Goal: Information Seeking & Learning: Learn about a topic

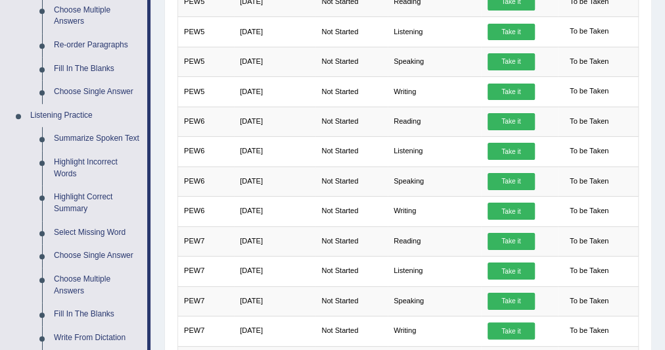
scroll to position [483, 0]
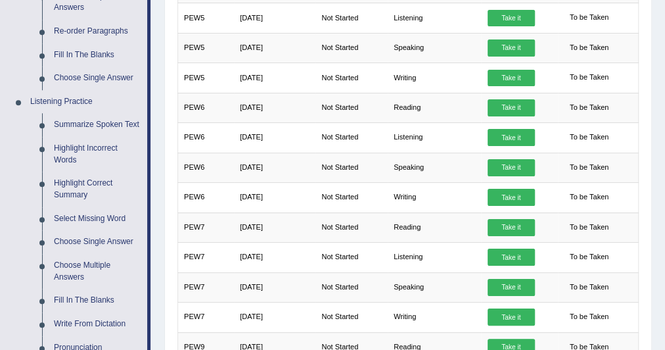
click at [93, 176] on link "Highlight Correct Summary" at bounding box center [97, 189] width 99 height 35
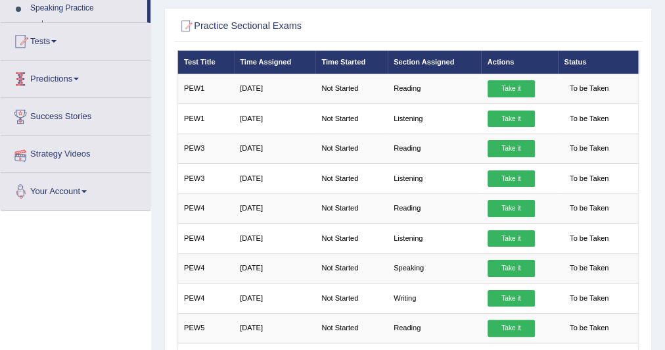
scroll to position [201, 0]
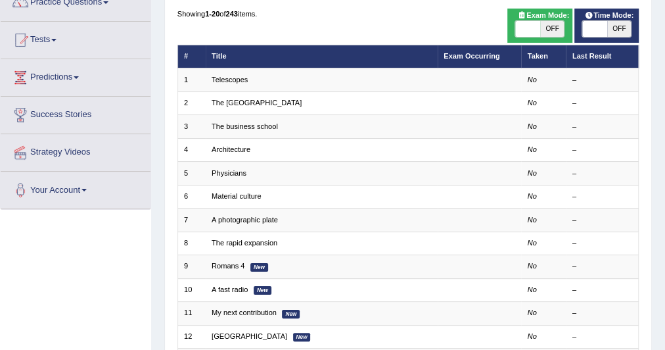
click at [229, 74] on td "Telescopes" at bounding box center [322, 79] width 232 height 23
click at [231, 79] on link "Telescopes" at bounding box center [230, 80] width 36 height 8
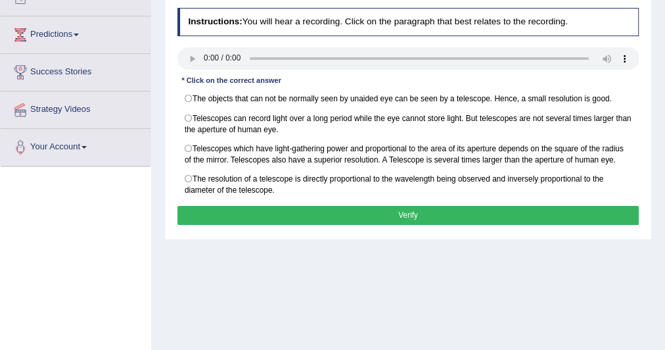
scroll to position [147, 0]
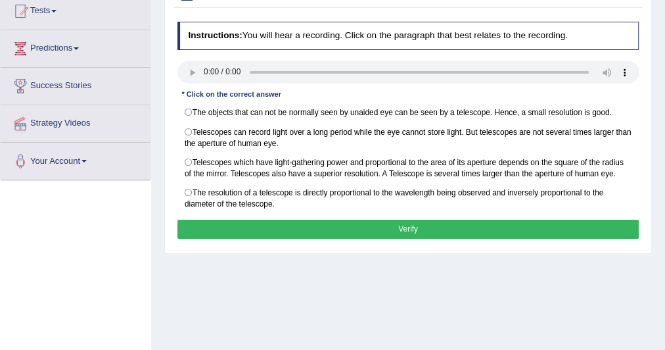
click at [186, 156] on label "Telescopes which have light-gathering power and proportional to the area of its…" at bounding box center [409, 168] width 462 height 31
radio input "true"
click at [234, 220] on button "Verify" at bounding box center [409, 229] width 462 height 19
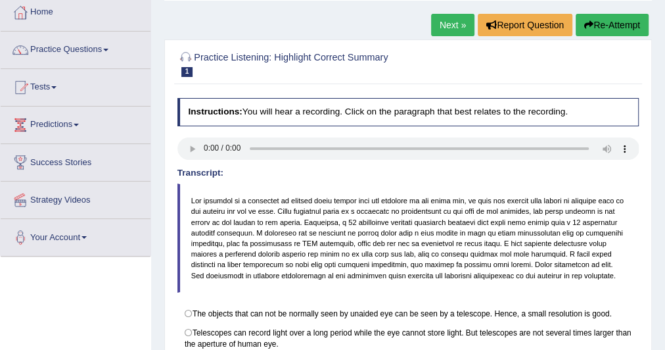
scroll to position [65, 0]
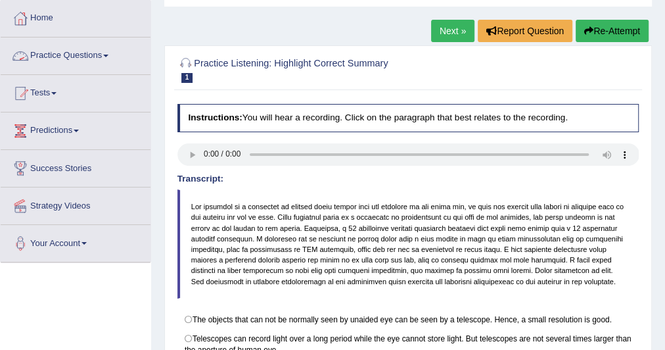
click at [104, 56] on link "Practice Questions" at bounding box center [76, 53] width 150 height 33
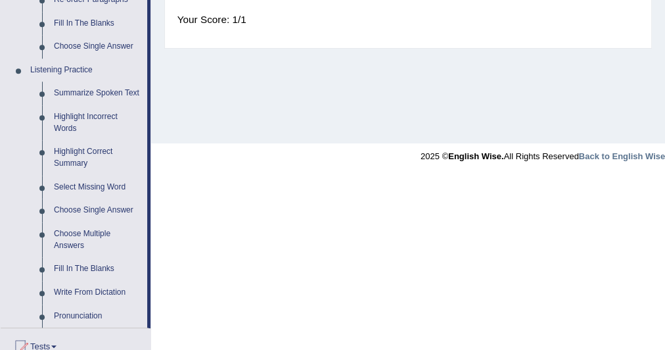
scroll to position [515, 0]
click at [80, 183] on link "Select Missing Word" at bounding box center [97, 186] width 99 height 24
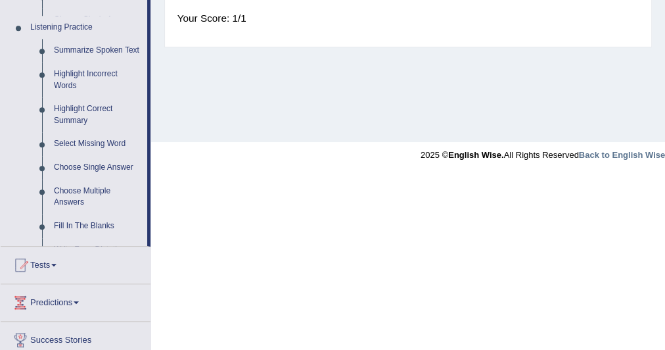
scroll to position [340, 0]
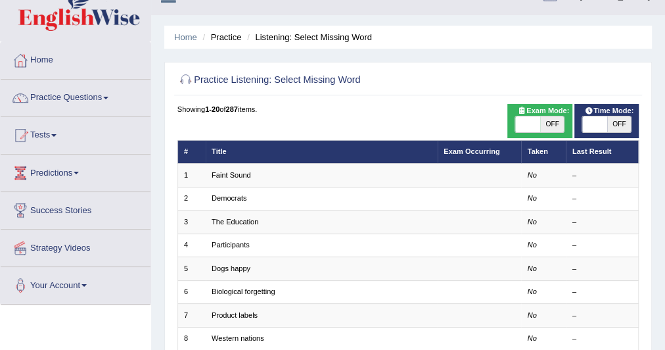
scroll to position [24, 0]
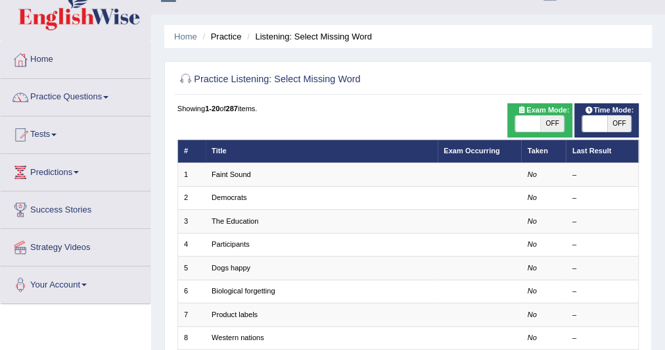
click at [222, 179] on td "Faint Sound" at bounding box center [322, 174] width 232 height 23
click at [224, 172] on link "Faint Sound" at bounding box center [231, 174] width 39 height 8
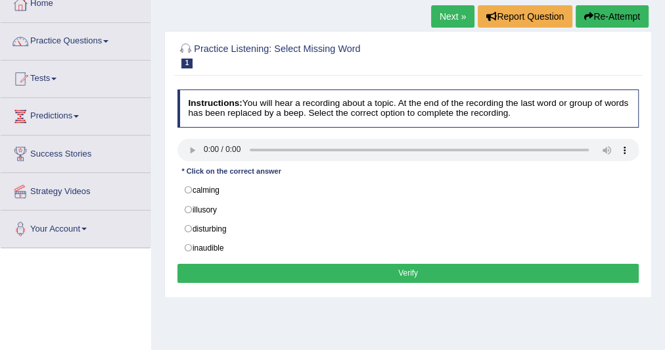
scroll to position [80, 0]
click at [189, 222] on label "disturbing" at bounding box center [409, 229] width 462 height 20
radio input "true"
click at [251, 264] on button "Verify" at bounding box center [409, 273] width 462 height 19
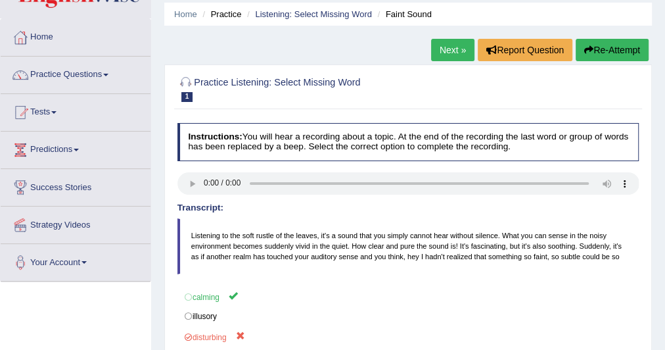
scroll to position [45, 0]
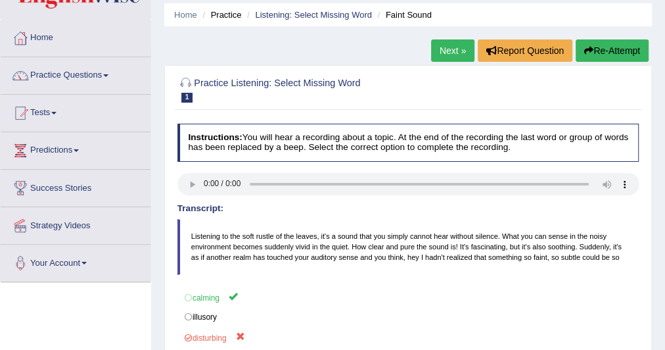
click at [444, 54] on link "Next »" at bounding box center [452, 50] width 43 height 22
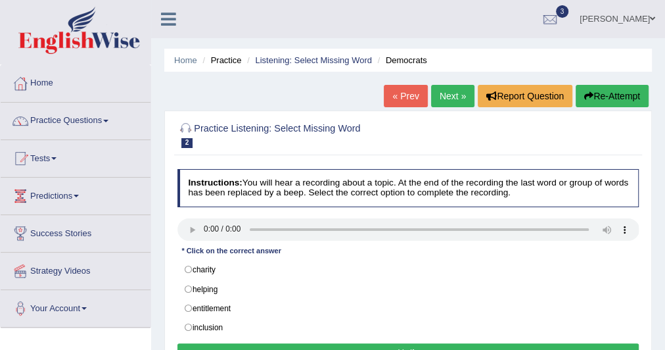
click at [185, 305] on label "entitlement" at bounding box center [409, 308] width 462 height 20
radio input "true"
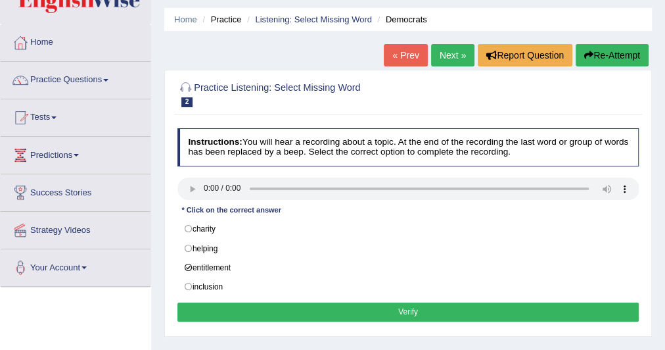
scroll to position [41, 0]
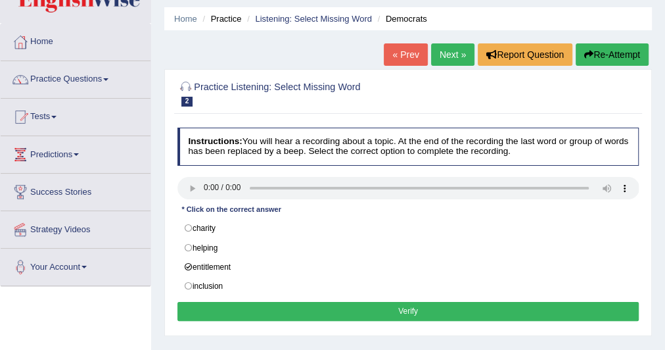
click at [271, 302] on button "Verify" at bounding box center [409, 311] width 462 height 19
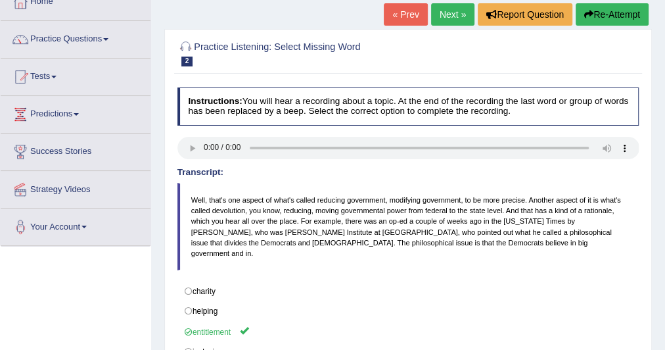
scroll to position [82, 0]
click at [108, 38] on span at bounding box center [105, 39] width 5 height 3
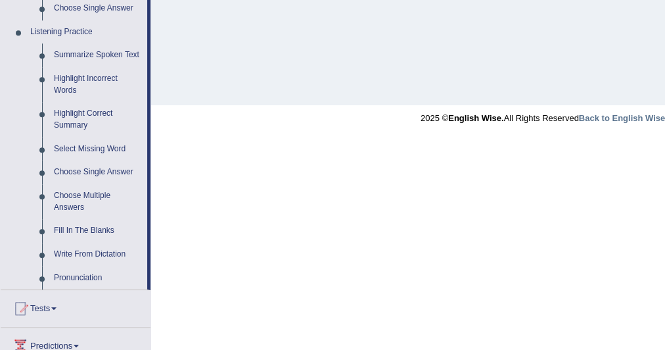
scroll to position [553, 0]
click at [75, 168] on link "Choose Single Answer" at bounding box center [97, 172] width 99 height 24
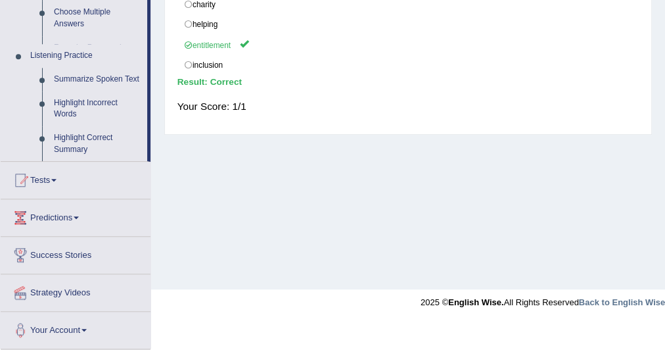
scroll to position [340, 0]
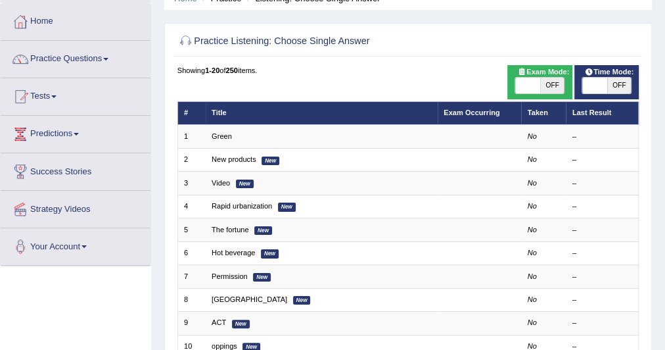
scroll to position [62, 0]
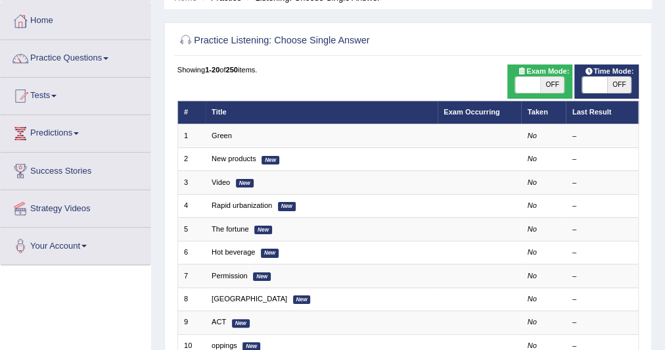
click at [224, 130] on td "Green" at bounding box center [322, 135] width 232 height 23
click at [223, 135] on link "Green" at bounding box center [222, 135] width 20 height 8
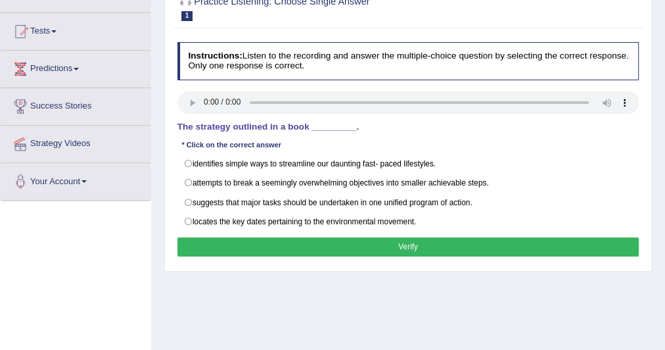
scroll to position [127, 0]
click at [190, 162] on label "identifies simple ways to streamline our daunting fast- paced lifestyles." at bounding box center [409, 164] width 462 height 20
radio input "true"
click at [238, 237] on button "Verify" at bounding box center [409, 246] width 462 height 19
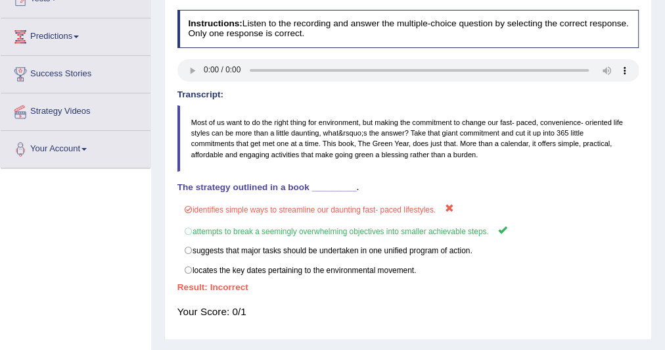
scroll to position [0, 0]
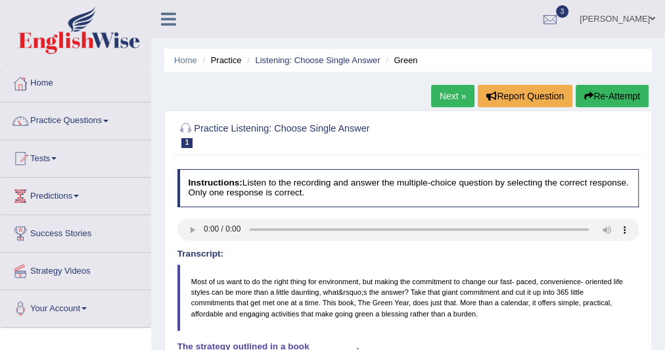
click at [444, 94] on link "Next »" at bounding box center [452, 96] width 43 height 22
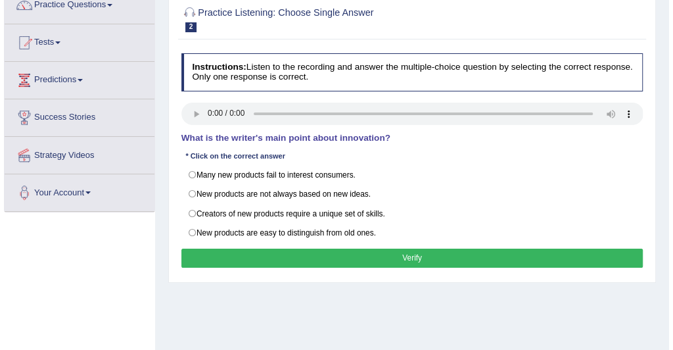
scroll to position [116, 0]
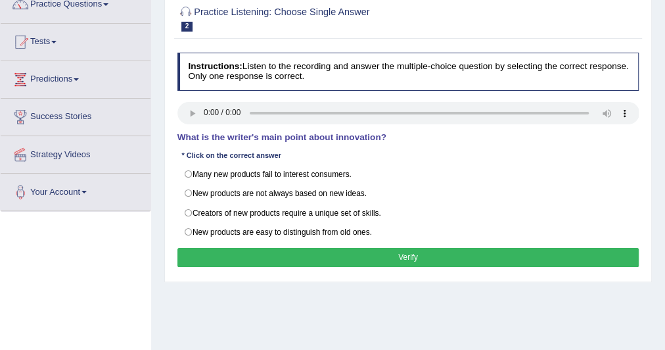
click at [187, 208] on label "Creators of new products require a unique set of skills." at bounding box center [409, 213] width 462 height 20
radio input "true"
click at [188, 193] on label "New products are not always based on new ideas." at bounding box center [409, 193] width 462 height 20
radio input "true"
click at [222, 251] on button "Verify" at bounding box center [409, 257] width 462 height 19
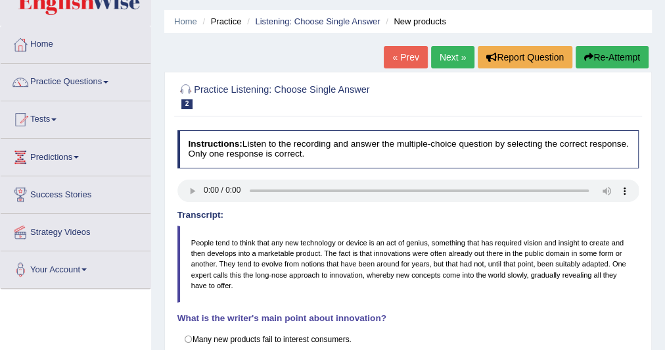
scroll to position [0, 0]
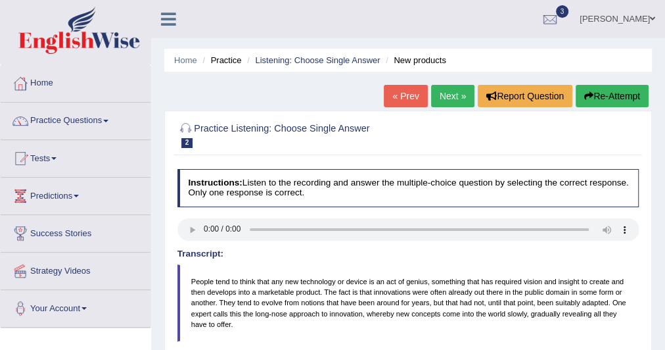
click at [113, 118] on link "Practice Questions" at bounding box center [76, 119] width 150 height 33
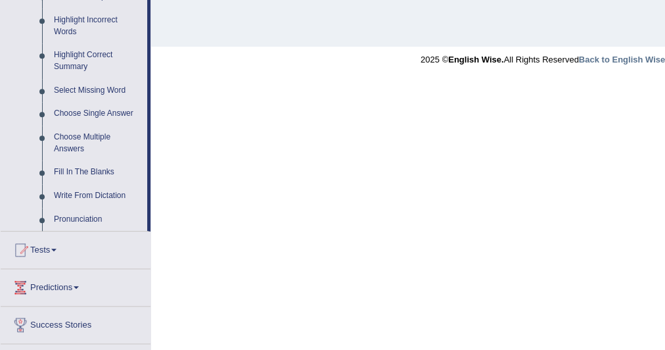
scroll to position [607, 0]
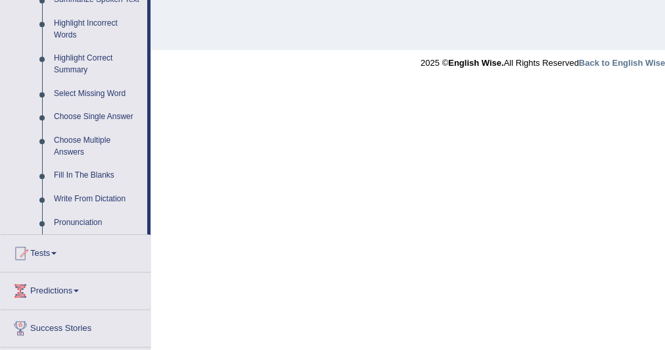
click at [79, 216] on link "Pronunciation" at bounding box center [97, 223] width 99 height 24
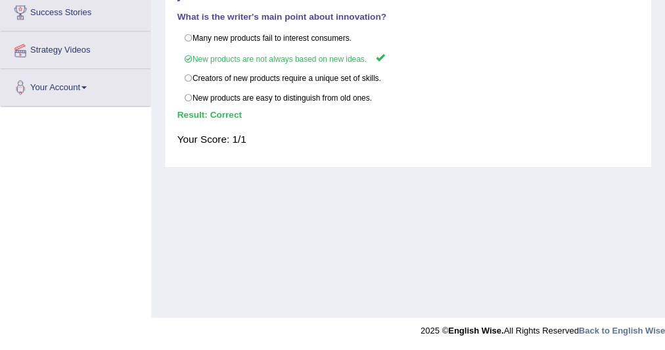
scroll to position [144, 0]
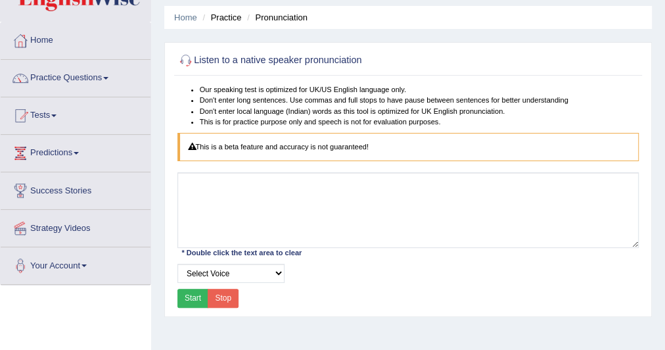
scroll to position [42, 0]
click at [107, 79] on link "Practice Questions" at bounding box center [76, 76] width 150 height 33
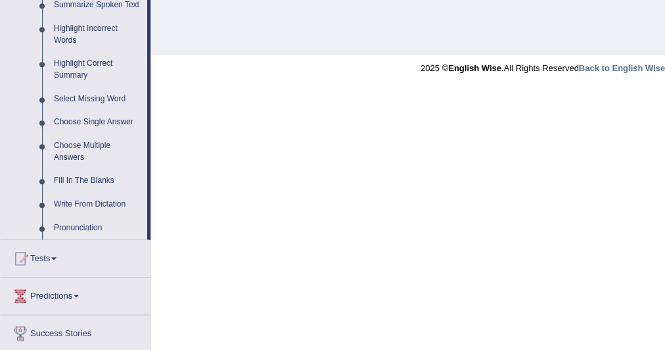
scroll to position [606, 0]
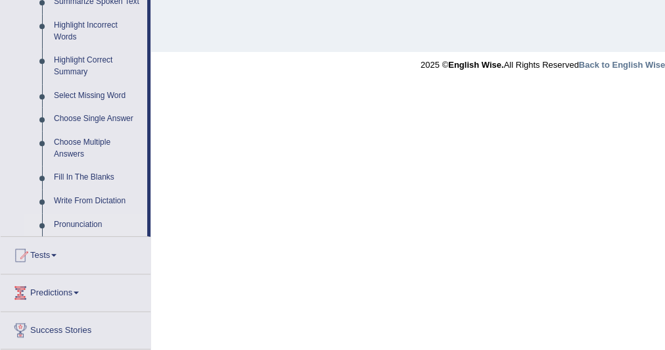
click at [82, 135] on link "Choose Multiple Answers" at bounding box center [97, 148] width 99 height 35
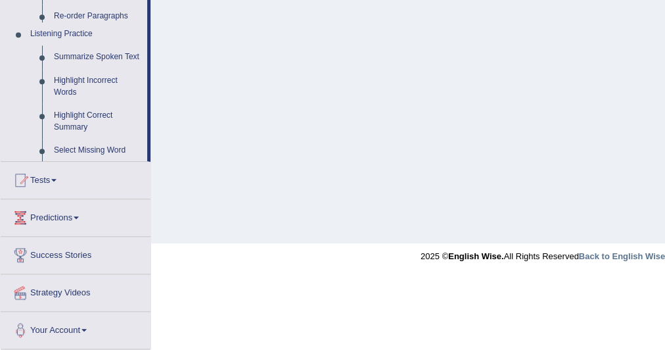
scroll to position [241, 0]
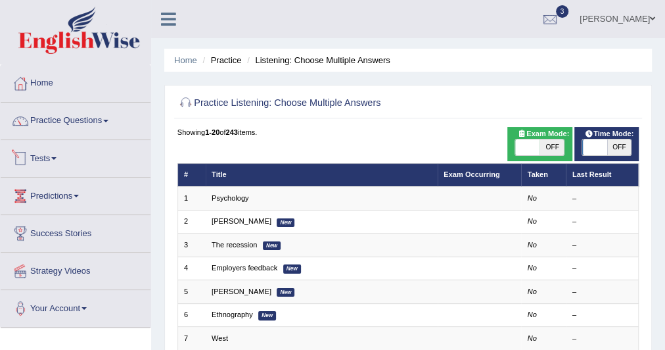
scroll to position [50, 0]
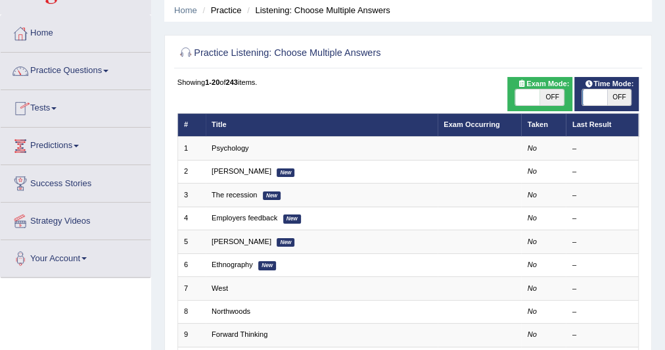
click at [222, 147] on link "Psychology" at bounding box center [230, 148] width 37 height 8
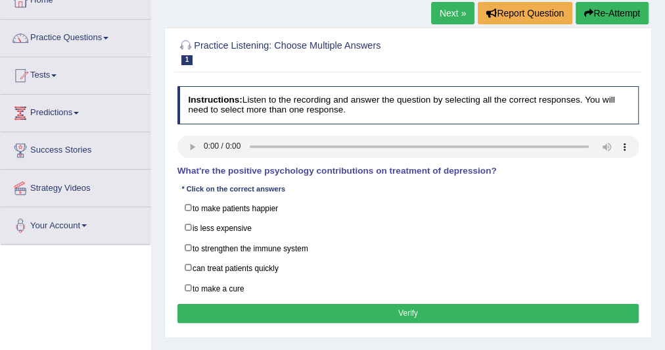
scroll to position [87, 0]
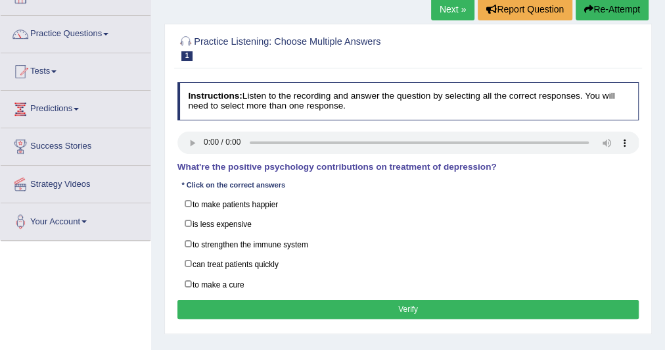
click at [189, 240] on label "to strengthen the immune system" at bounding box center [409, 244] width 462 height 20
checkbox input "true"
click at [183, 257] on label "can treat patients quickly" at bounding box center [409, 264] width 462 height 20
checkbox input "true"
click at [184, 277] on label "to make a cure" at bounding box center [409, 284] width 462 height 20
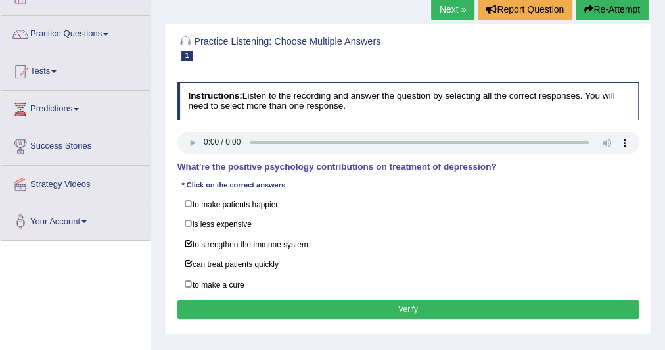
checkbox input "true"
click at [210, 304] on button "Verify" at bounding box center [409, 309] width 462 height 19
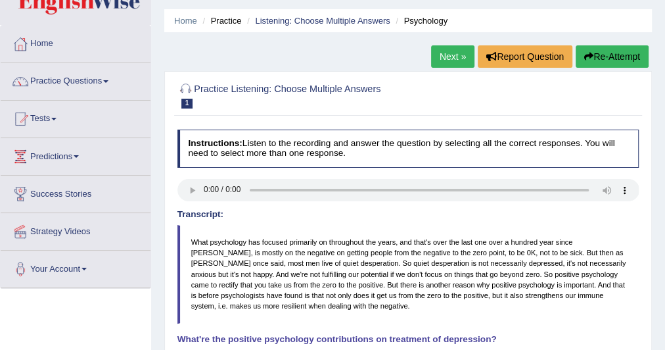
scroll to position [0, 0]
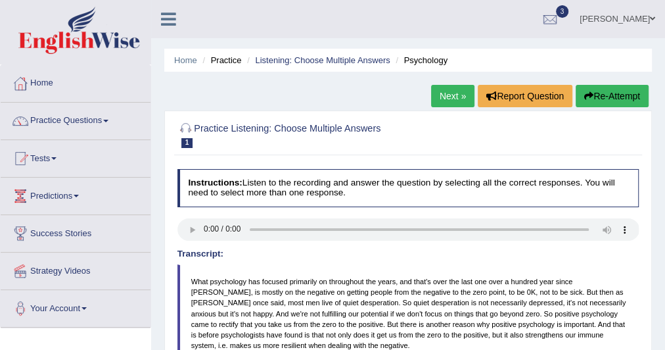
click at [446, 93] on link "Next »" at bounding box center [452, 96] width 43 height 22
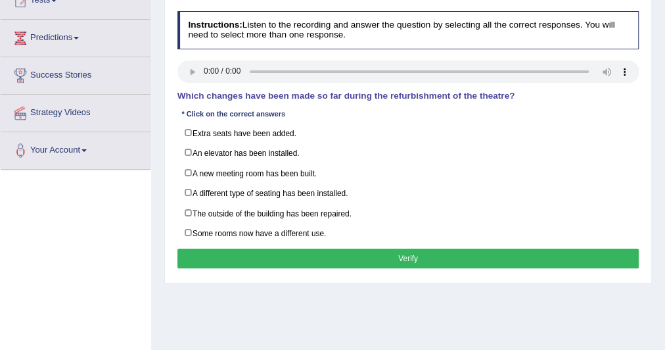
scroll to position [163, 0]
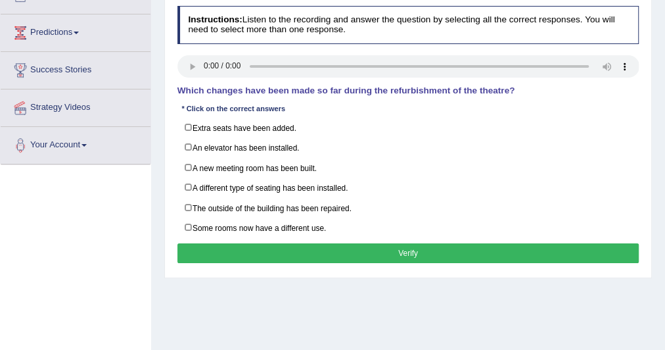
click at [187, 162] on label "A new meeting room has been built." at bounding box center [409, 168] width 462 height 20
checkbox input "true"
click at [181, 183] on label "A different type of seating has been installed." at bounding box center [409, 188] width 462 height 20
checkbox input "false"
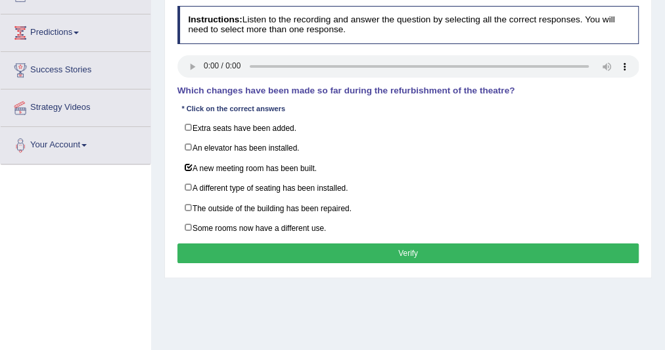
click at [185, 200] on label "The outside of the building has been repaired." at bounding box center [409, 207] width 462 height 20
checkbox input "true"
click at [186, 218] on label "Some rooms now have a different use." at bounding box center [409, 228] width 462 height 20
checkbox input "false"
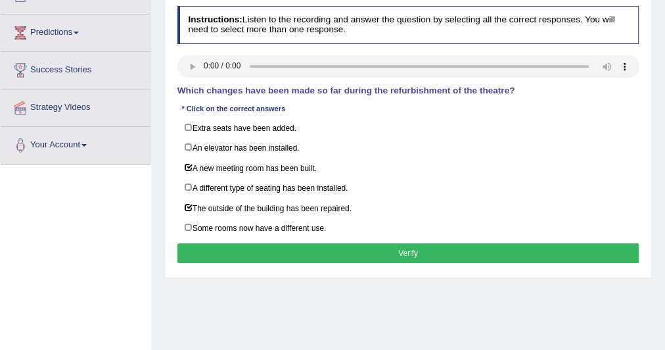
click at [188, 142] on label "An elevator has been installed." at bounding box center [409, 147] width 462 height 20
checkbox input "true"
click at [186, 126] on label "Extra seats have been added." at bounding box center [409, 128] width 462 height 20
checkbox input "true"
click at [189, 180] on label "A different type of seating has been installed." at bounding box center [409, 188] width 462 height 20
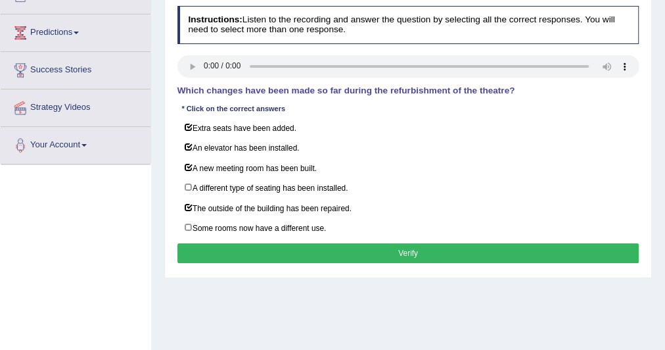
checkbox input "true"
click at [224, 243] on button "Verify" at bounding box center [409, 252] width 462 height 19
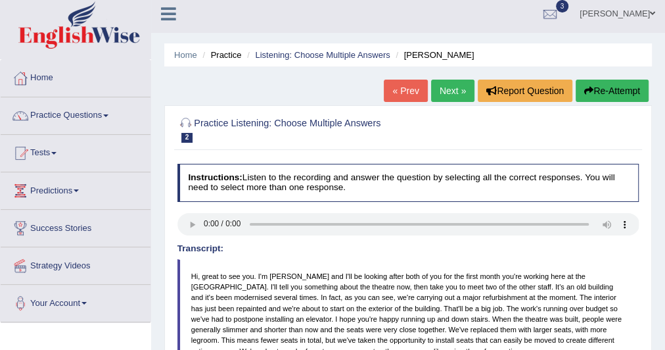
scroll to position [5, 0]
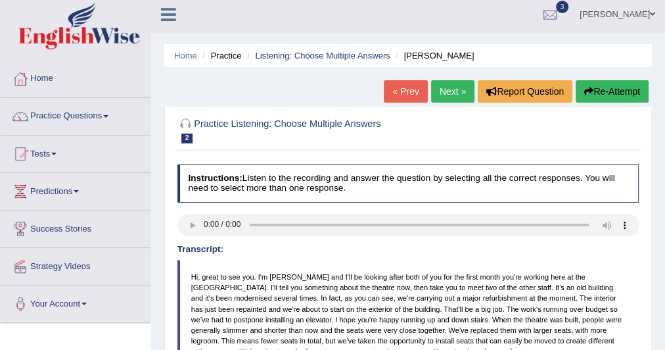
click at [443, 87] on link "Next »" at bounding box center [452, 91] width 43 height 22
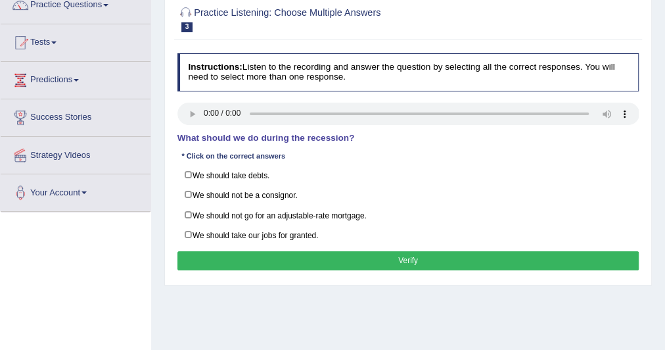
scroll to position [116, 0]
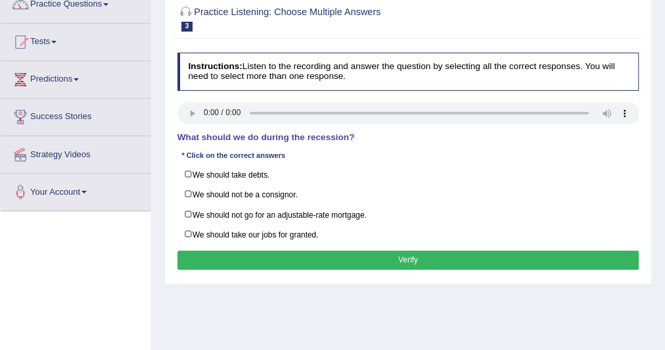
click at [183, 227] on label "We should take our jobs for granted." at bounding box center [409, 234] width 462 height 20
checkbox input "true"
click at [192, 169] on label "We should take debts." at bounding box center [409, 174] width 462 height 20
checkbox input "true"
click at [213, 245] on div "Instructions: Listen to the recording and answer the question by selecting all …" at bounding box center [407, 162] width 467 height 231
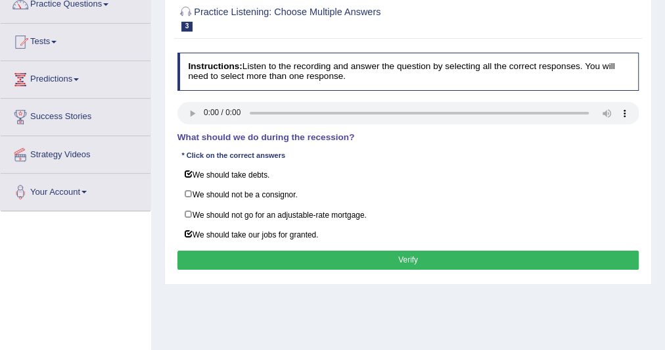
click at [215, 252] on button "Verify" at bounding box center [409, 259] width 462 height 19
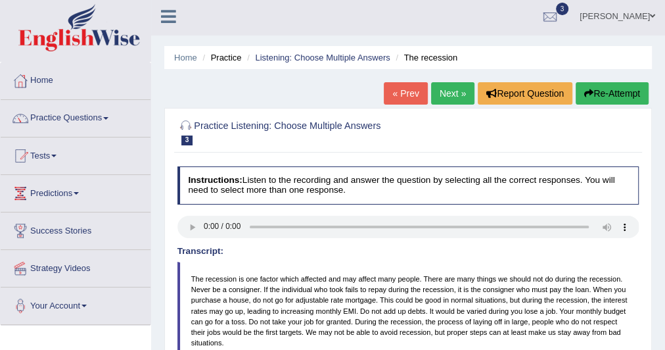
scroll to position [0, 0]
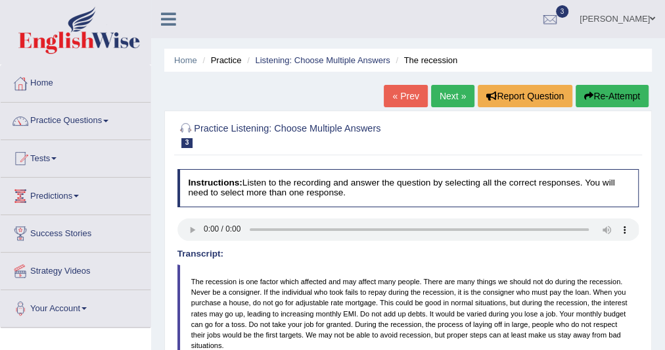
click at [439, 92] on link "Next »" at bounding box center [452, 96] width 43 height 22
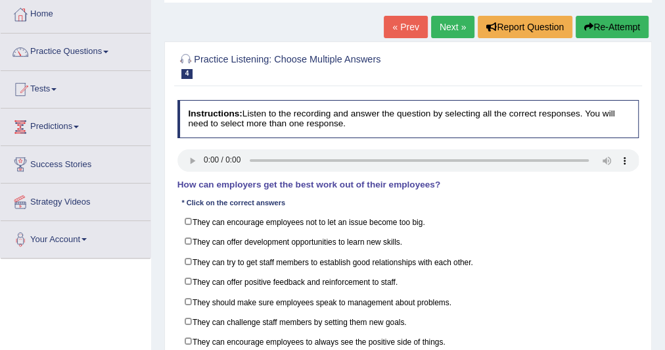
scroll to position [50, 0]
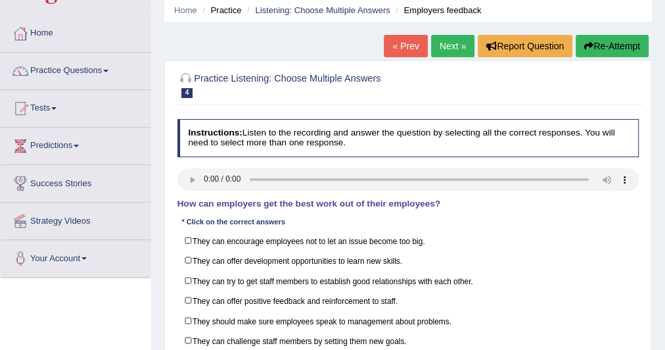
click at [442, 35] on link "Next »" at bounding box center [452, 46] width 43 height 22
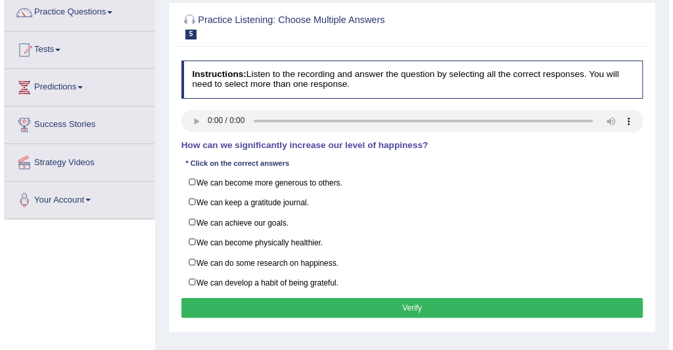
scroll to position [108, 0]
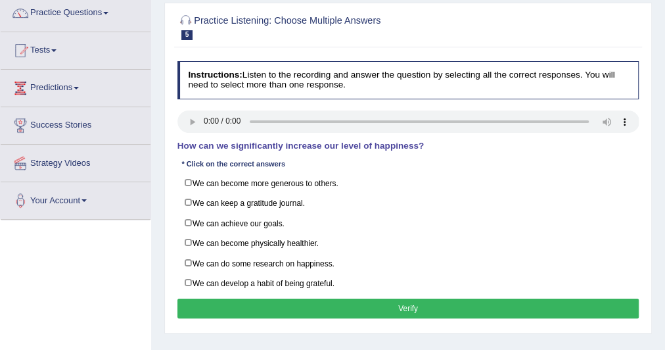
click at [187, 239] on label "We can become physically healthier." at bounding box center [409, 243] width 462 height 20
checkbox input "true"
click at [183, 274] on label "We can develop a habit of being grateful." at bounding box center [409, 283] width 462 height 20
checkbox input "true"
click at [189, 181] on label "We can become more generous to others." at bounding box center [409, 183] width 462 height 20
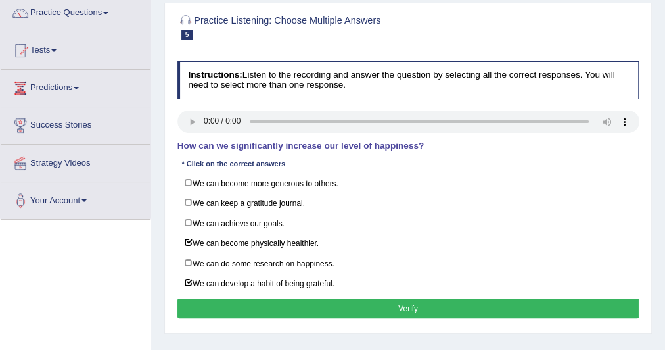
checkbox input "true"
click at [251, 301] on button "Verify" at bounding box center [409, 307] width 462 height 19
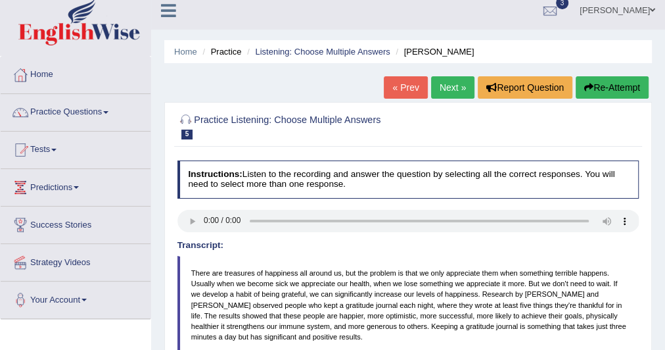
scroll to position [0, 0]
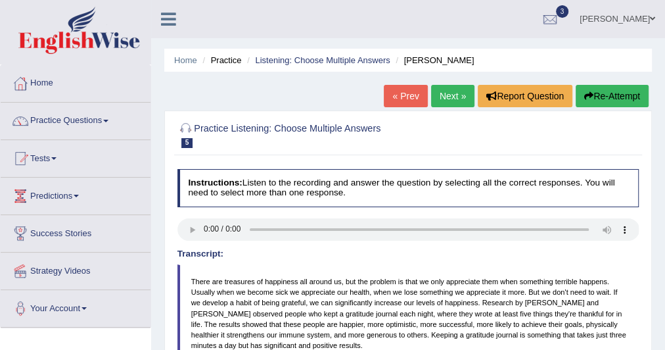
click at [441, 89] on link "Next »" at bounding box center [452, 96] width 43 height 22
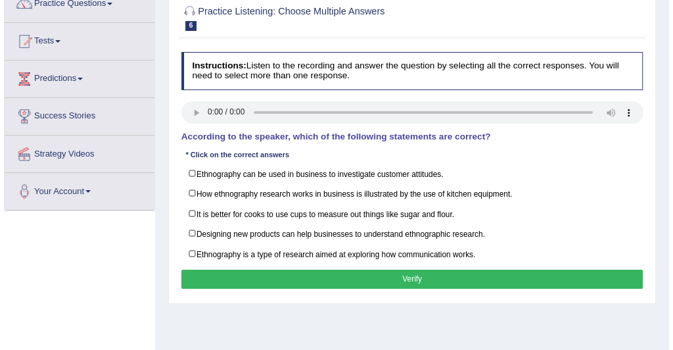
scroll to position [130, 0]
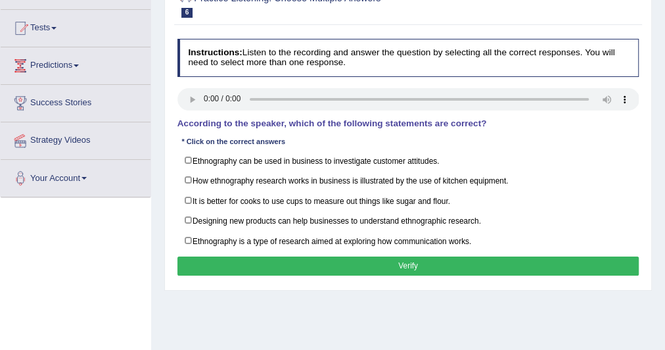
click at [186, 233] on label "Ethnography is a type of research aimed at exploring how communication works." at bounding box center [409, 240] width 462 height 20
checkbox input "true"
click at [188, 162] on label "Ethnography can be used in business to investigate customer attitudes." at bounding box center [409, 161] width 462 height 20
click at [187, 160] on label "Ethnography can be used in business to investigate customer attitudes." at bounding box center [409, 161] width 462 height 20
checkbox input "false"
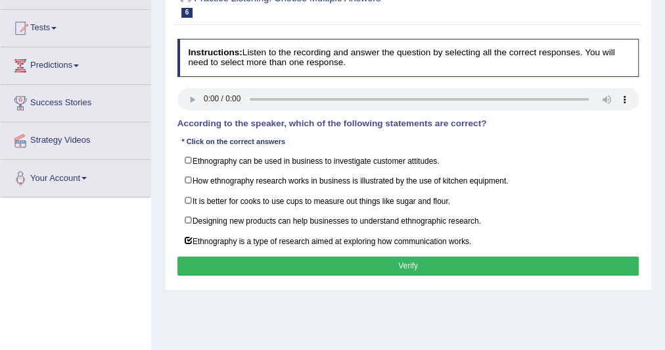
click at [189, 215] on label "Designing new products can help businesses to understand ethnographic research." at bounding box center [409, 220] width 462 height 20
checkbox input "true"
click at [249, 256] on button "Verify" at bounding box center [409, 265] width 462 height 19
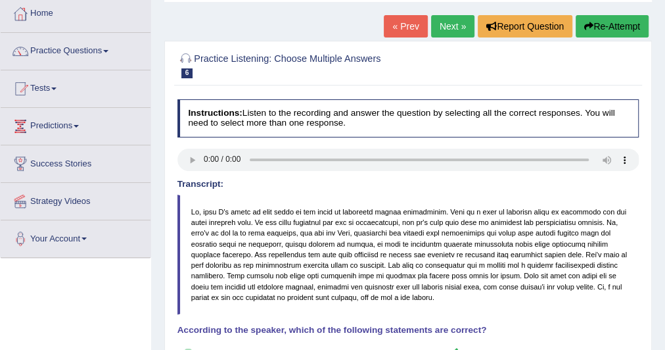
scroll to position [69, 0]
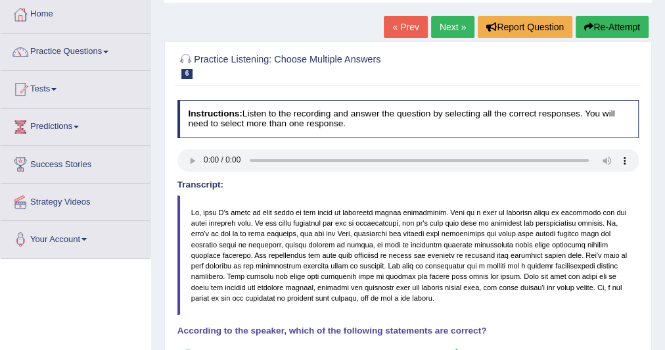
click at [447, 26] on link "Next »" at bounding box center [452, 27] width 43 height 22
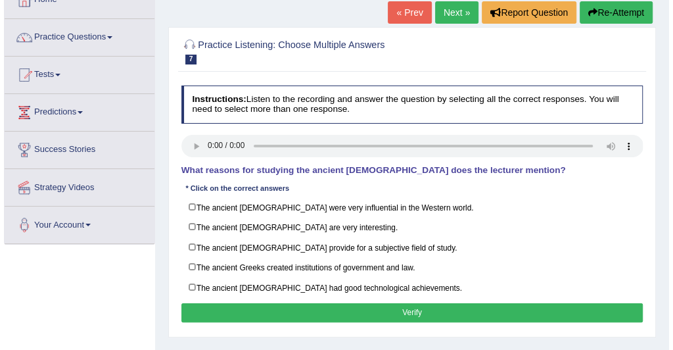
scroll to position [85, 0]
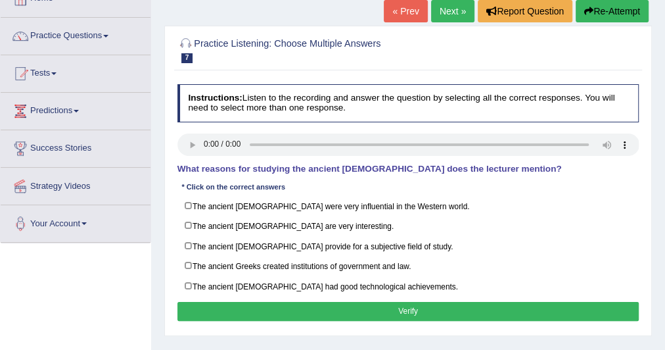
click at [186, 202] on label "The ancient [DEMOGRAPHIC_DATA] were very influential in the Western world." at bounding box center [409, 206] width 462 height 20
checkbox input "true"
click at [185, 258] on label "The ancient Greeks created institutions of government and law." at bounding box center [409, 266] width 462 height 20
checkbox input "true"
click at [186, 277] on label "The ancient [DEMOGRAPHIC_DATA] had good technological achievements." at bounding box center [409, 285] width 462 height 20
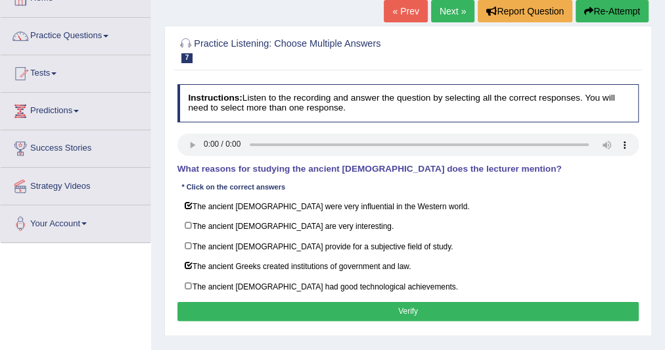
checkbox input "true"
click at [241, 305] on button "Verify" at bounding box center [409, 311] width 462 height 19
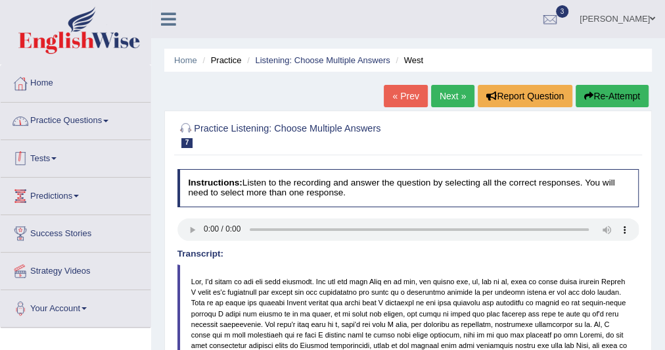
scroll to position [16, 0]
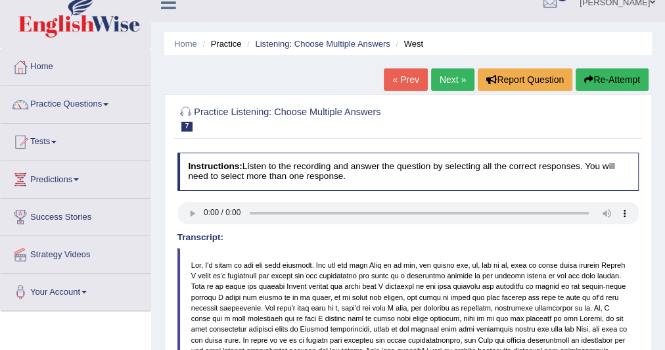
click at [112, 105] on link "Practice Questions" at bounding box center [76, 102] width 150 height 33
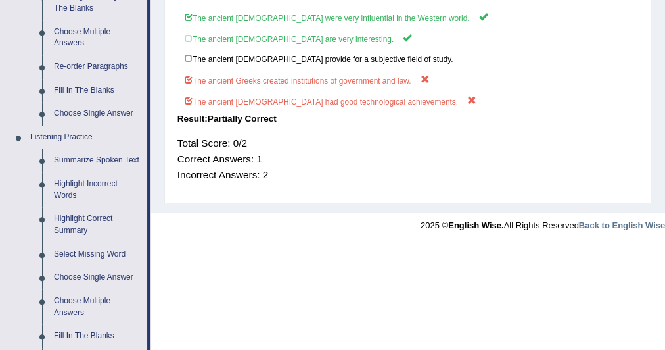
scroll to position [448, 0]
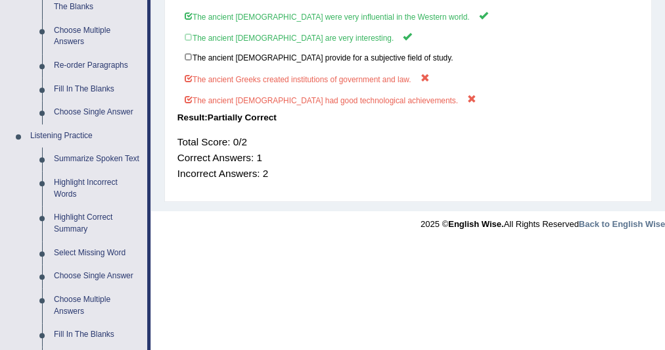
click at [87, 178] on link "Highlight Incorrect Words" at bounding box center [97, 188] width 99 height 35
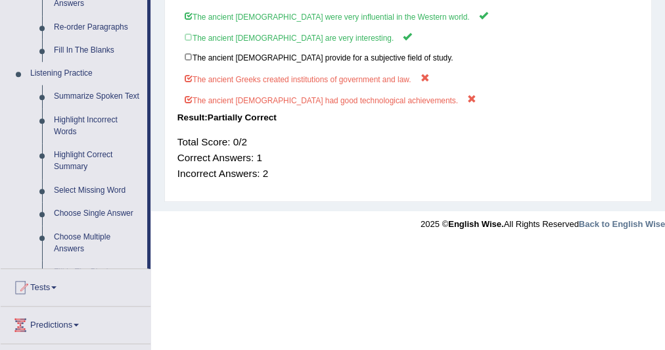
scroll to position [300, 0]
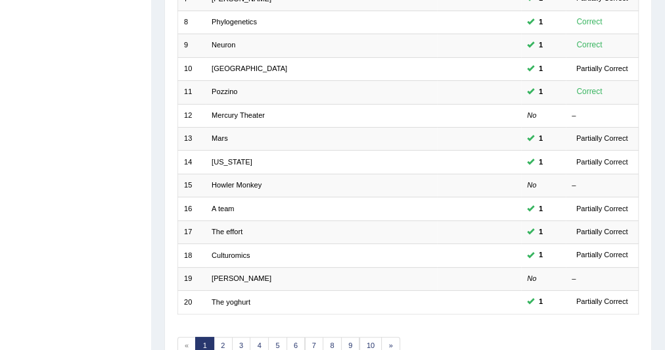
scroll to position [339, 0]
click at [248, 182] on link "Howler Monkey" at bounding box center [237, 185] width 50 height 8
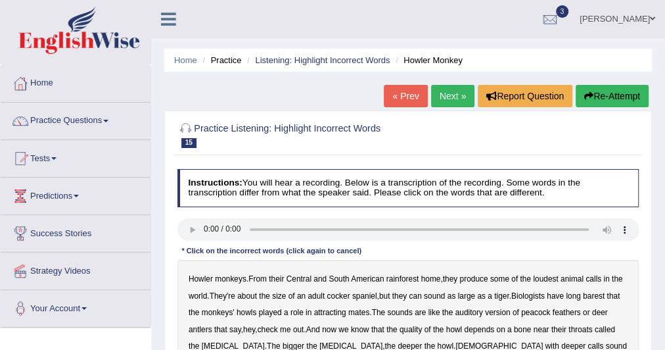
click at [448, 93] on link "Next »" at bounding box center [452, 96] width 43 height 22
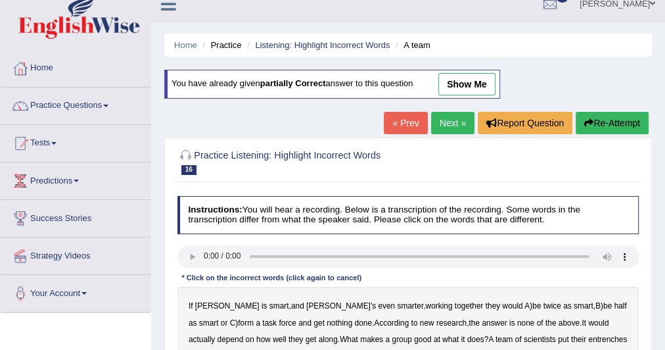
scroll to position [9, 0]
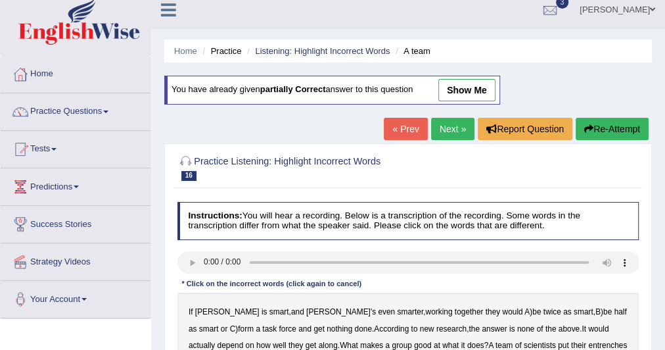
click at [465, 81] on link "show me" at bounding box center [467, 90] width 57 height 22
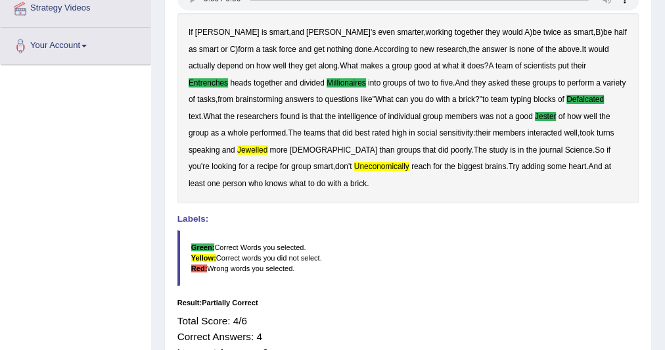
scroll to position [0, 0]
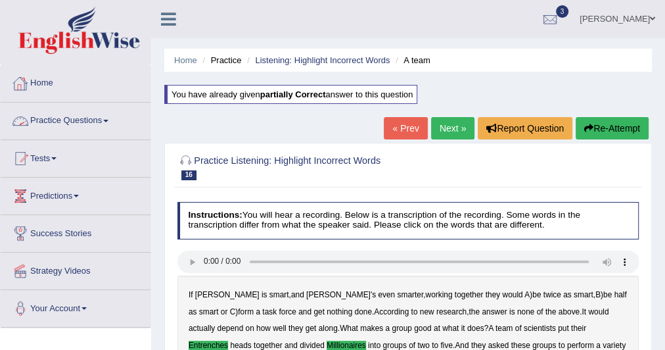
click at [107, 119] on link "Practice Questions" at bounding box center [76, 119] width 150 height 33
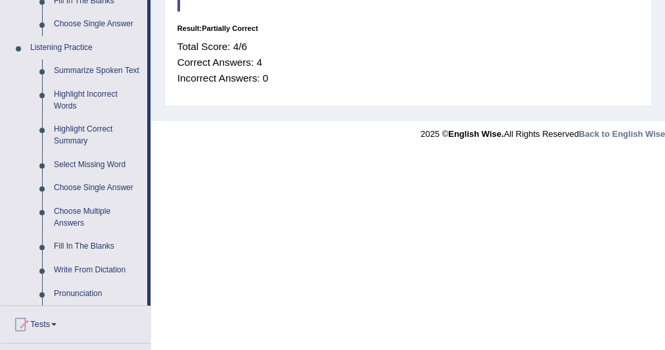
scroll to position [532, 0]
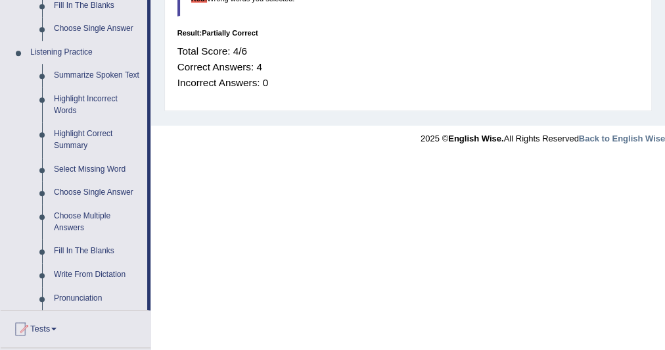
click at [80, 244] on link "Fill In The Blanks" at bounding box center [97, 251] width 99 height 24
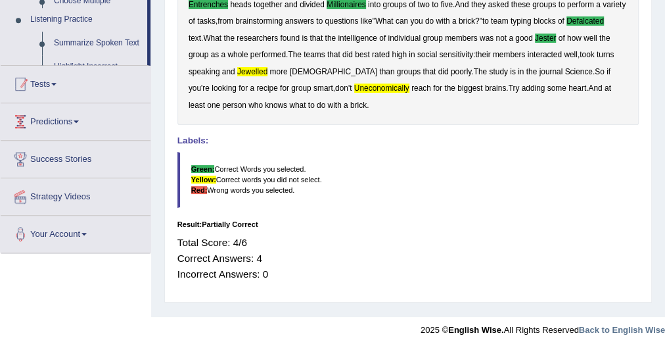
scroll to position [340, 0]
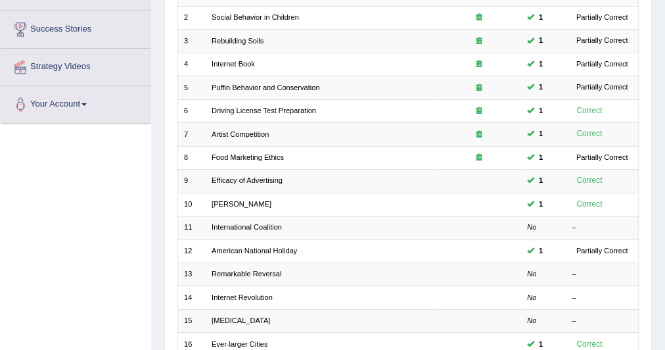
scroll to position [206, 0]
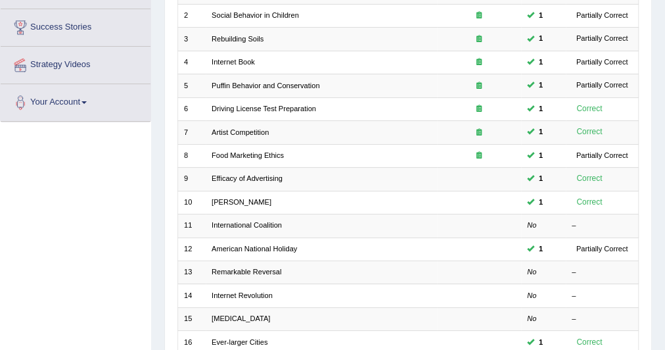
click at [227, 198] on link "Kazuhiro" at bounding box center [242, 202] width 60 height 8
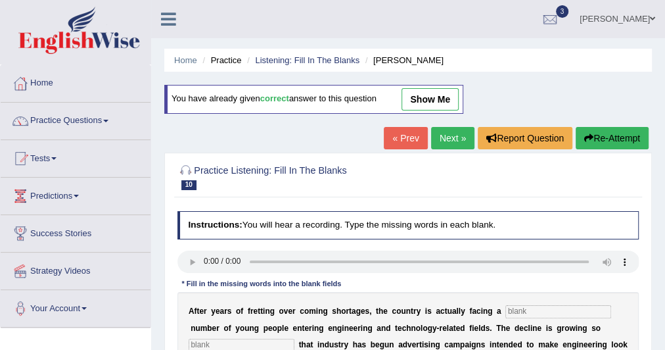
click at [458, 95] on link "show me" at bounding box center [430, 99] width 57 height 22
type input "dwindling"
type input "drastic"
type input "behaving"
type input "medicine"
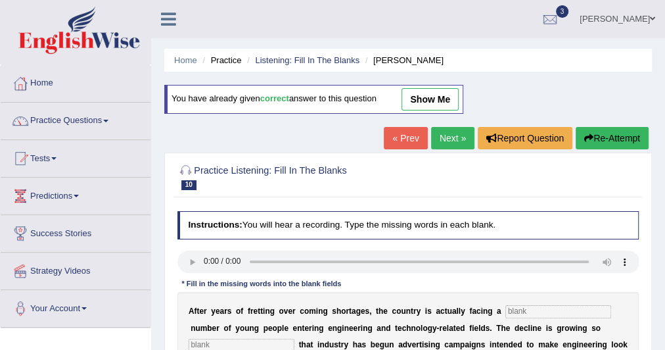
type input "manufacturing"
type input "decades"
type input "pinch"
type input "worsen"
type input "demographic"
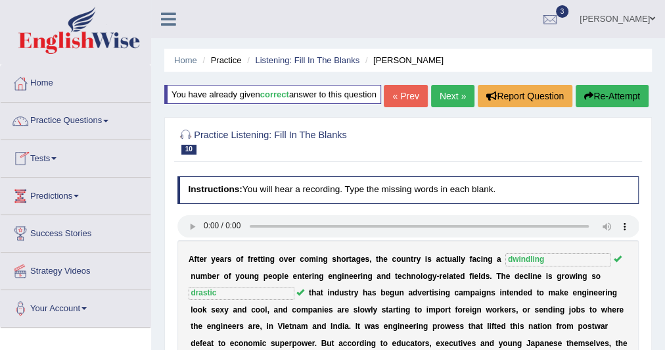
click at [110, 115] on link "Practice Questions" at bounding box center [76, 119] width 150 height 33
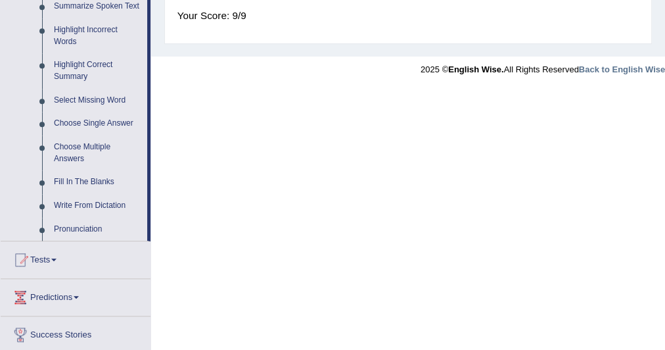
scroll to position [617, 0]
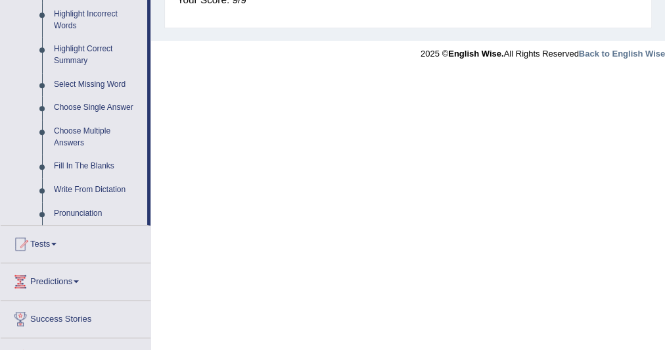
click at [97, 187] on link "Write From Dictation" at bounding box center [97, 190] width 99 height 24
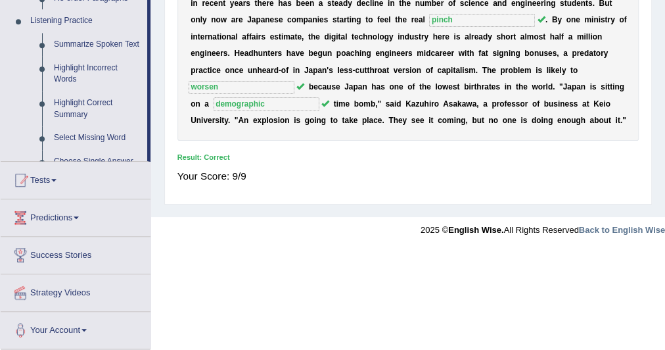
scroll to position [360, 0]
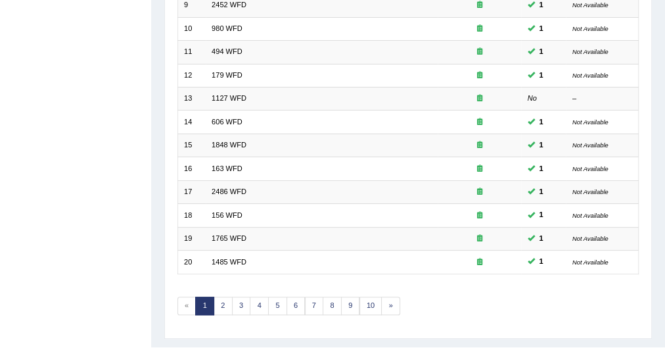
scroll to position [385, 0]
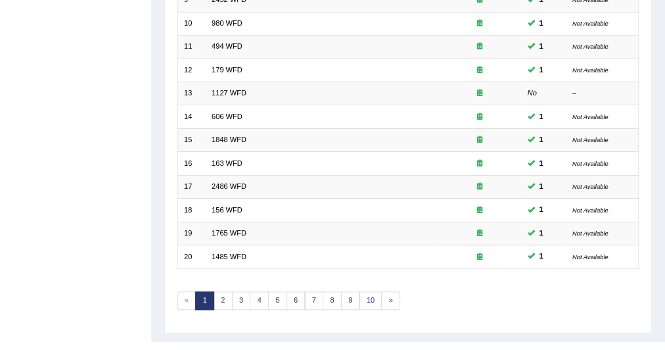
click at [233, 131] on td "1848 WFD" at bounding box center [322, 139] width 232 height 23
click at [233, 136] on link "1848 WFD" at bounding box center [229, 139] width 35 height 8
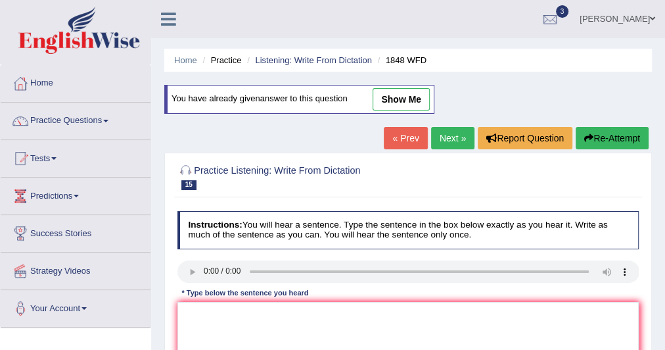
click at [388, 93] on link "show me" at bounding box center [401, 99] width 57 height 22
type textarea "Student must present a valid identification to enroll."
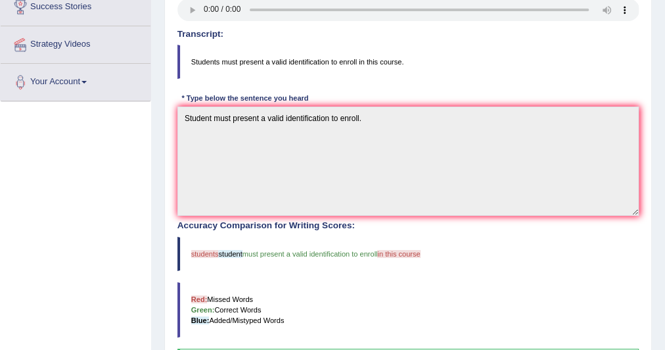
scroll to position [237, 0]
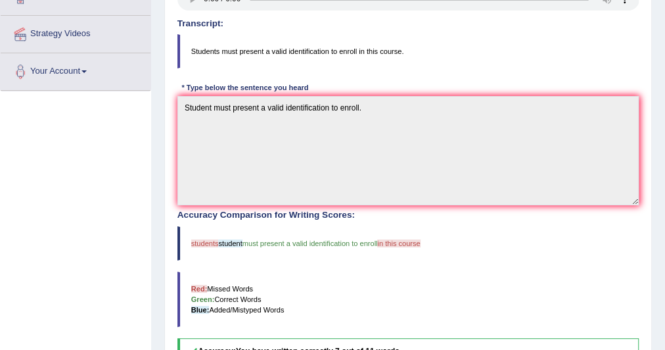
click at [369, 268] on div "Accuracy Comparison for Writing Scores: students student must present a valid i…" at bounding box center [409, 287] width 462 height 155
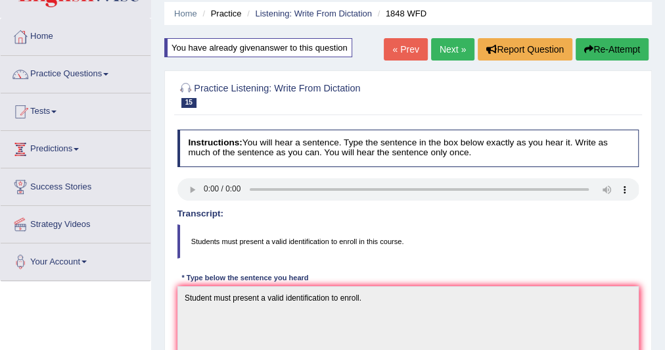
scroll to position [43, 0]
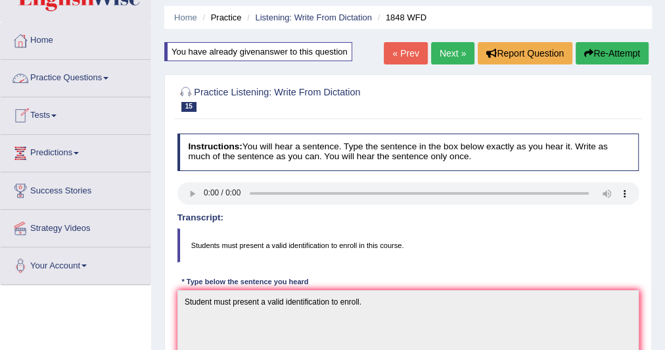
click at [111, 69] on link "Practice Questions" at bounding box center [76, 76] width 150 height 33
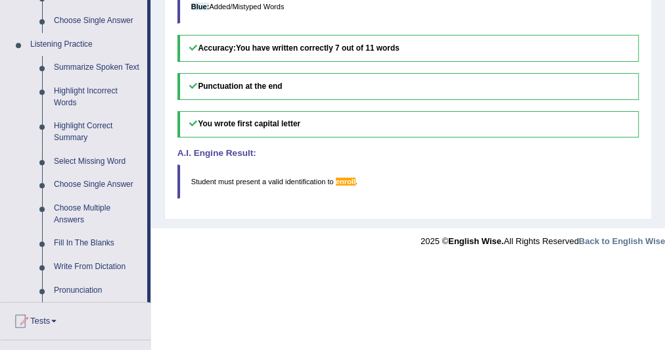
scroll to position [540, 0]
click at [89, 127] on link "Highlight Correct Summary" at bounding box center [97, 131] width 99 height 35
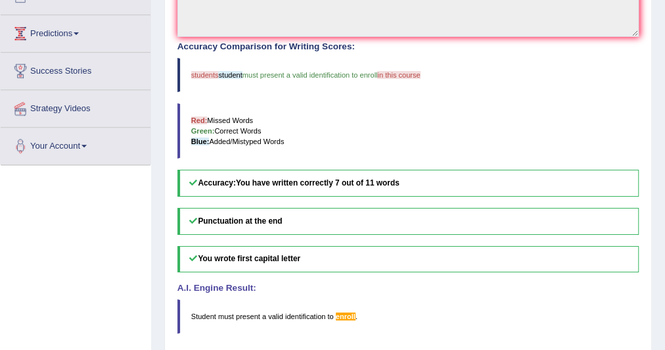
scroll to position [285, 0]
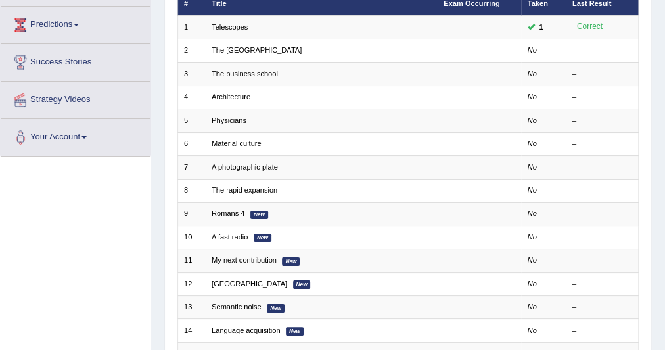
click at [226, 49] on link "The [GEOGRAPHIC_DATA]" at bounding box center [257, 50] width 90 height 8
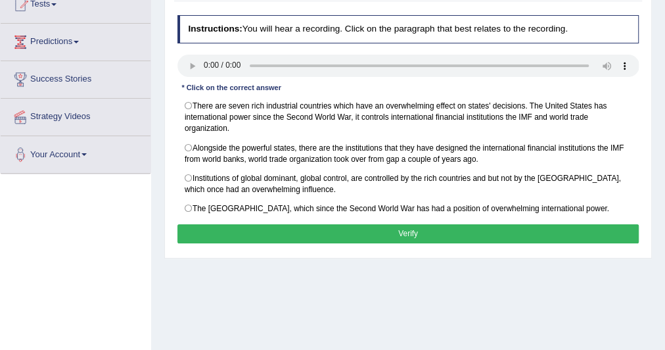
scroll to position [155, 0]
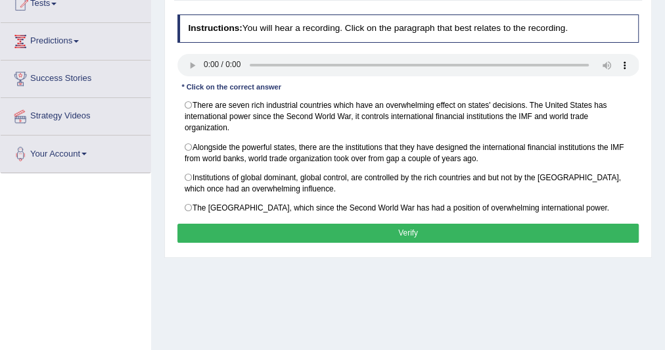
click at [187, 143] on label "Alongside the powerful states, there are the institutions that they have design…" at bounding box center [409, 152] width 462 height 31
radio input "true"
click at [252, 226] on button "Verify" at bounding box center [409, 233] width 462 height 19
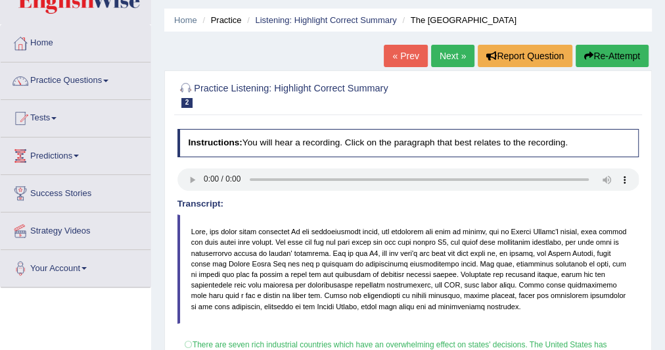
scroll to position [0, 0]
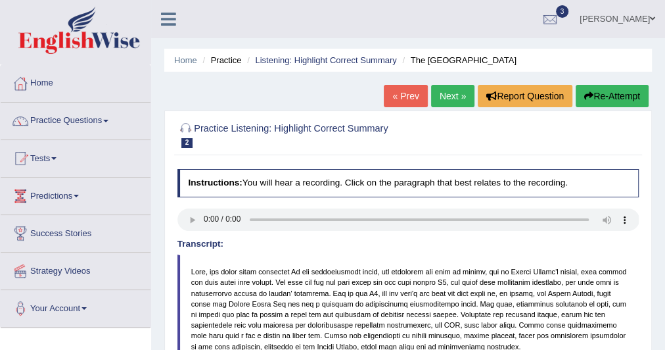
click at [444, 89] on link "Next »" at bounding box center [452, 96] width 43 height 22
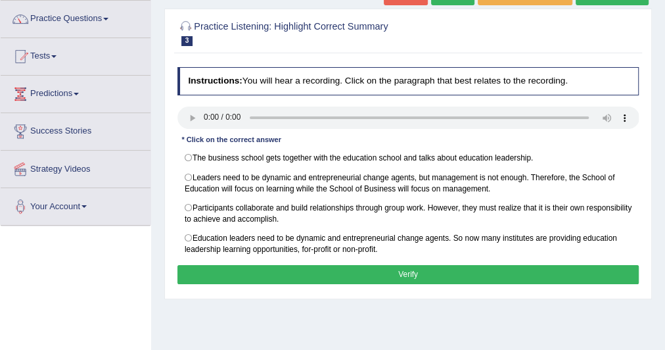
click at [185, 172] on label "Leaders need to be dynamic and entrepreneurial change agents, but management is…" at bounding box center [409, 182] width 462 height 31
radio input "true"
click at [256, 265] on button "Verify" at bounding box center [409, 274] width 462 height 19
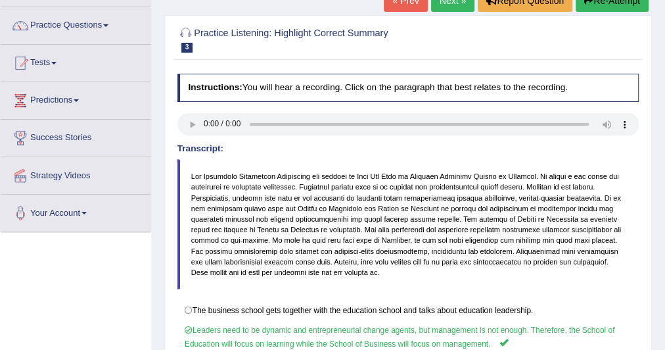
scroll to position [89, 0]
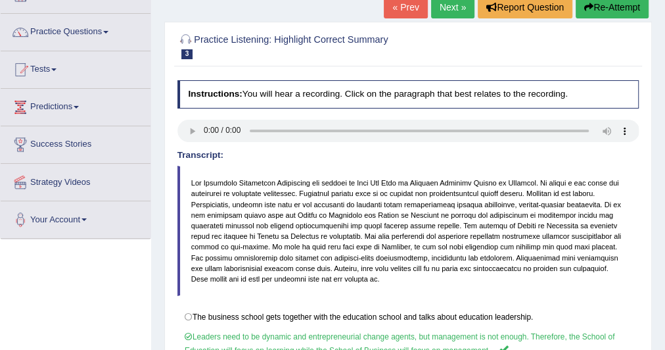
click at [439, 3] on link "Next »" at bounding box center [452, 7] width 43 height 22
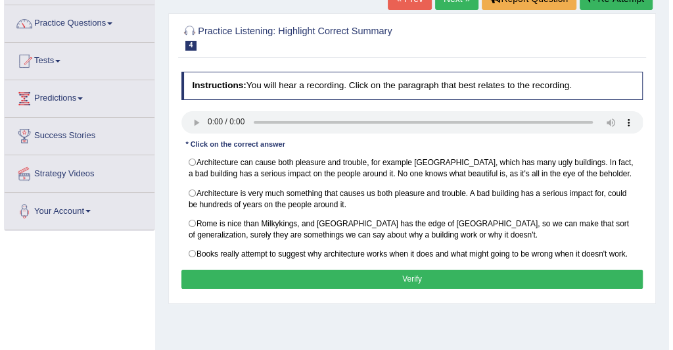
scroll to position [101, 0]
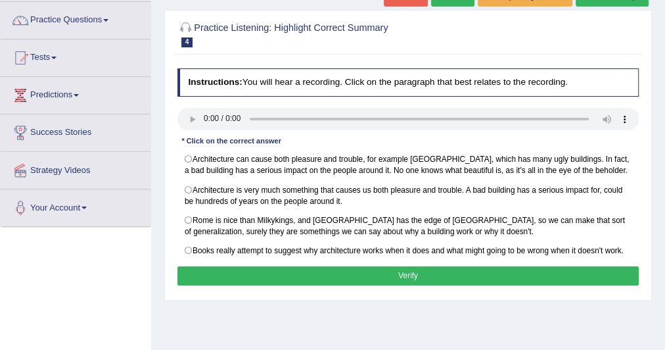
click at [189, 155] on label "Architecture can cause both pleasure and trouble, for example [GEOGRAPHIC_DATA]…" at bounding box center [409, 164] width 462 height 31
radio input "true"
click at [276, 266] on button "Verify" at bounding box center [409, 275] width 462 height 19
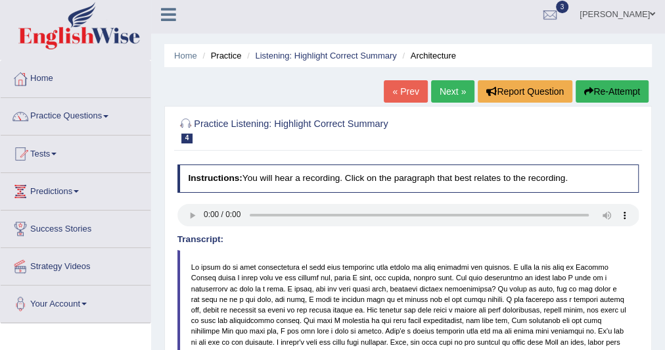
scroll to position [3, 0]
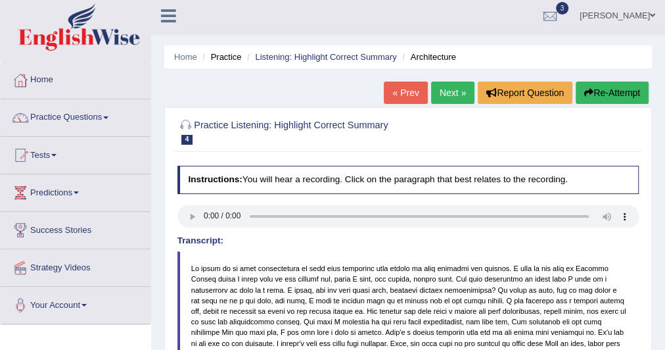
click at [438, 85] on link "Next »" at bounding box center [452, 93] width 43 height 22
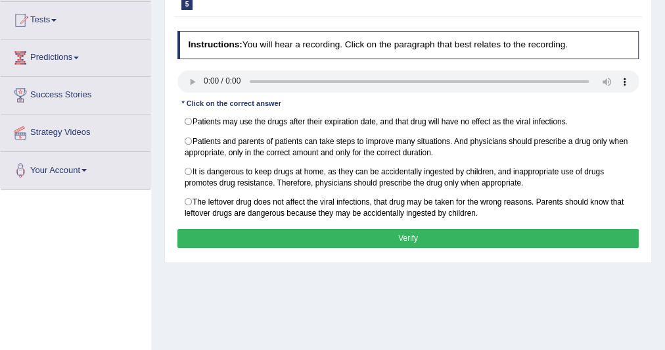
click at [225, 187] on div "Instructions: You will hear a recording. Click on the paragraph that best relat…" at bounding box center [407, 141] width 467 height 231
click at [191, 164] on label "It is dangerous to keep drugs at home, as they can be accidentally ingested by …" at bounding box center [409, 177] width 462 height 31
radio input "true"
click at [244, 235] on button "Verify" at bounding box center [409, 238] width 462 height 19
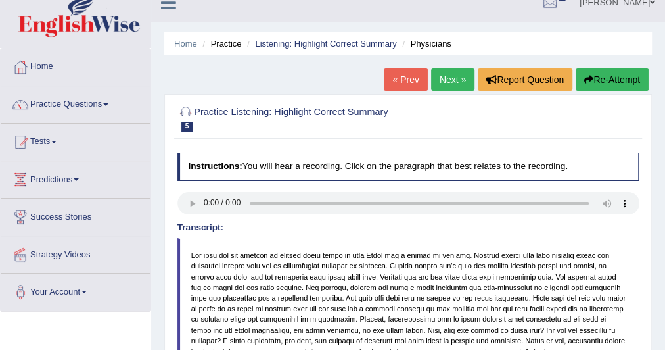
scroll to position [13, 0]
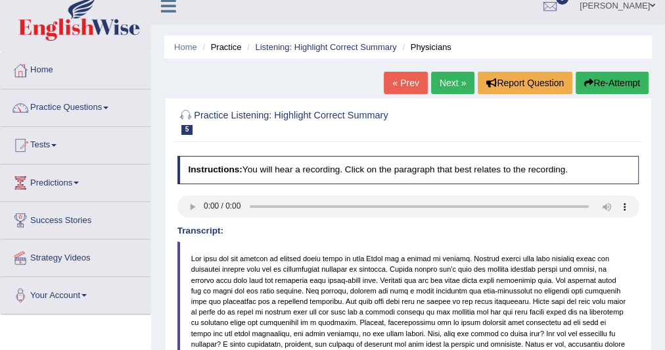
click at [460, 80] on link "Next »" at bounding box center [452, 83] width 43 height 22
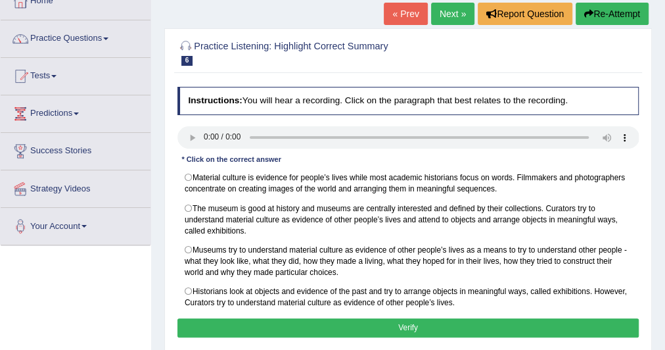
click at [193, 248] on label "Museums try to understand material culture as evidence of other people’s lives …" at bounding box center [409, 261] width 462 height 42
radio input "true"
click at [302, 325] on button "Verify" at bounding box center [409, 327] width 462 height 19
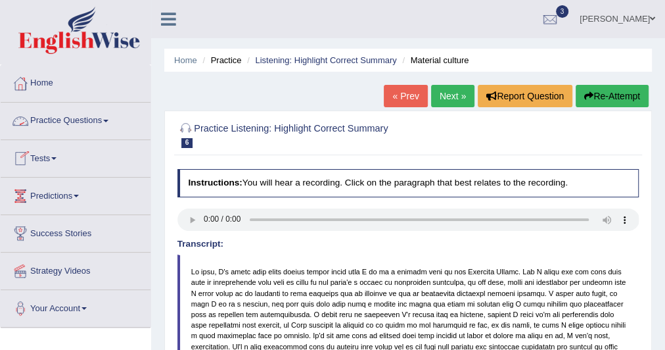
click at [110, 116] on link "Practice Questions" at bounding box center [76, 119] width 150 height 33
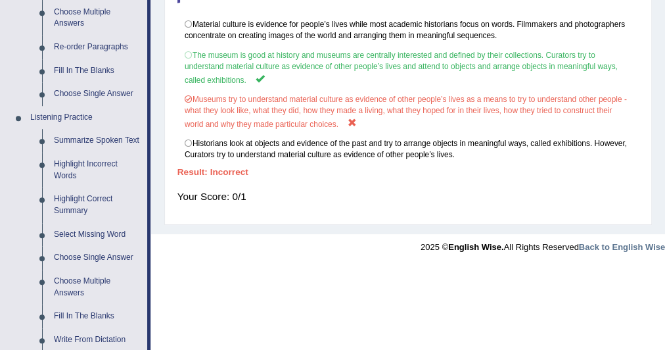
scroll to position [467, 0]
click at [75, 229] on link "Select Missing Word" at bounding box center [97, 234] width 99 height 24
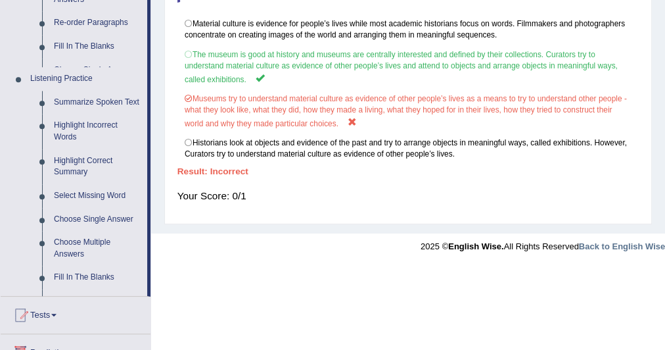
scroll to position [343, 0]
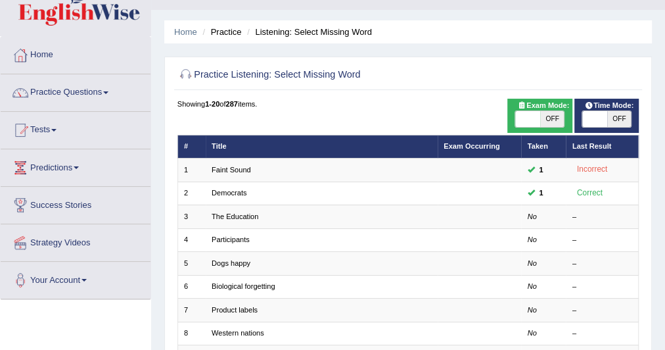
scroll to position [32, 0]
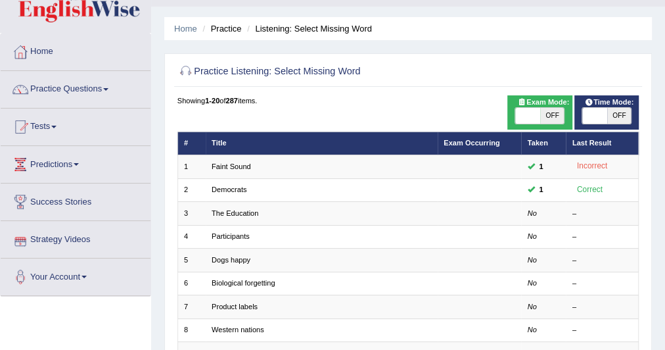
click at [249, 212] on link "The Education" at bounding box center [235, 213] width 47 height 8
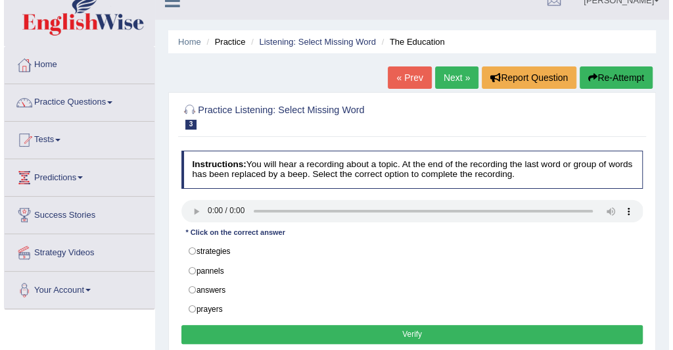
scroll to position [19, 0]
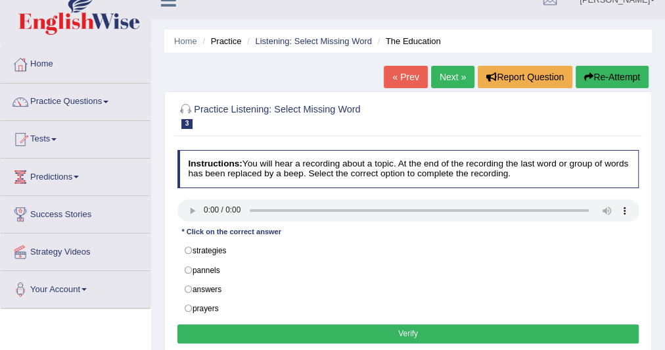
click at [187, 249] on label "strategies" at bounding box center [409, 251] width 462 height 20
radio input "true"
click at [280, 324] on button "Verify" at bounding box center [409, 333] width 462 height 19
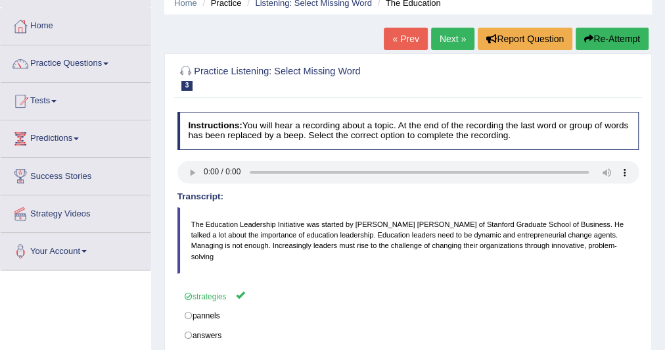
scroll to position [60, 0]
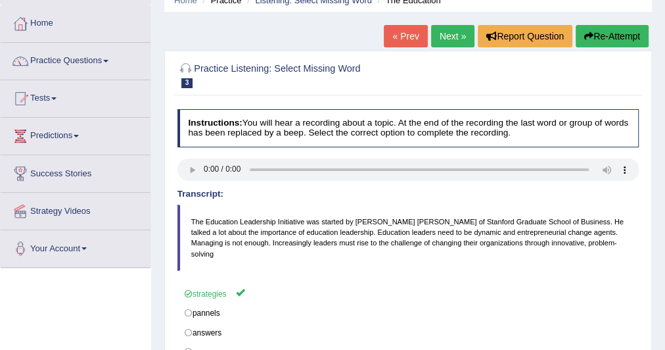
click at [438, 34] on link "Next »" at bounding box center [452, 36] width 43 height 22
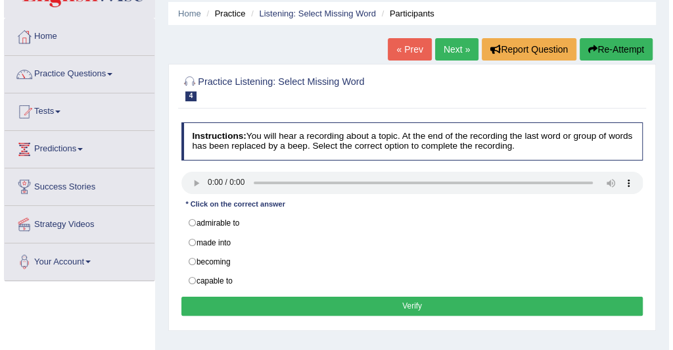
scroll to position [49, 0]
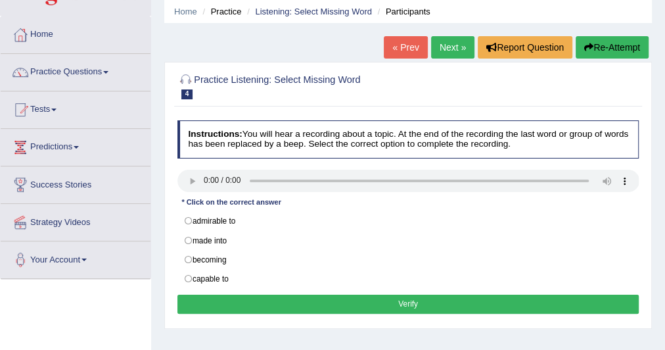
click at [185, 271] on label "capable to" at bounding box center [409, 279] width 462 height 20
radio input "true"
click at [250, 295] on button "Verify" at bounding box center [409, 304] width 462 height 19
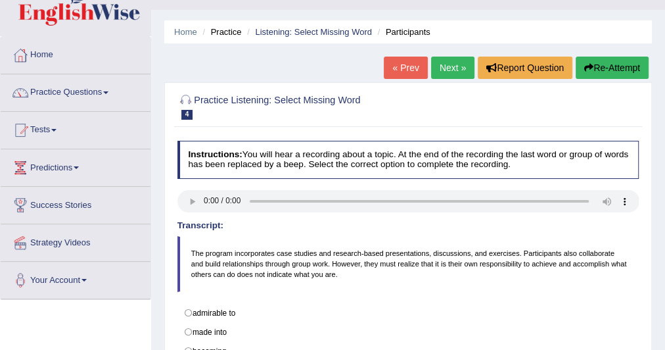
scroll to position [0, 0]
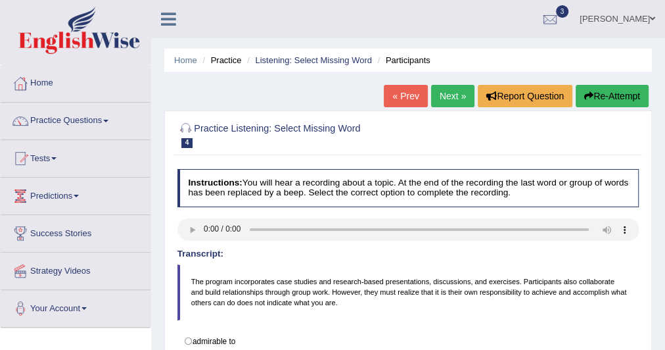
click at [443, 95] on link "Next »" at bounding box center [452, 96] width 43 height 22
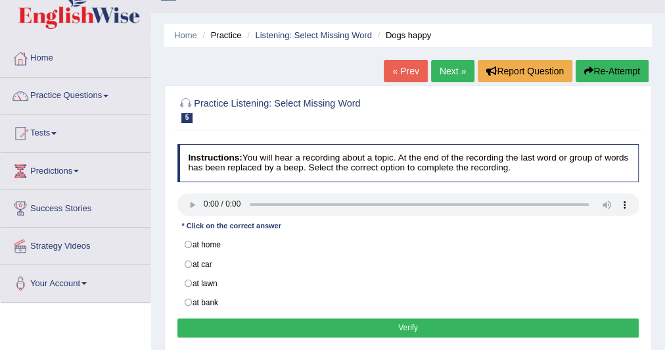
scroll to position [26, 0]
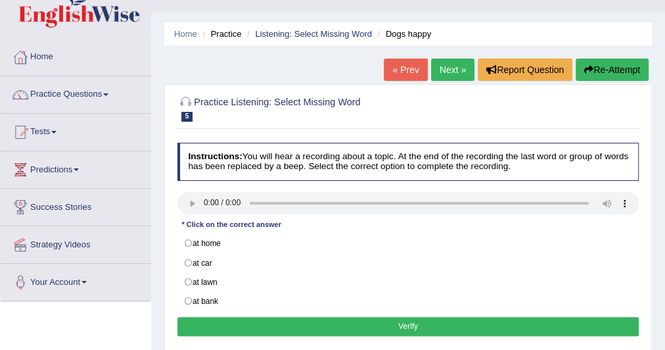
click at [185, 238] on label "at home" at bounding box center [409, 243] width 462 height 20
radio input "true"
click at [263, 321] on button "Verify" at bounding box center [409, 326] width 462 height 19
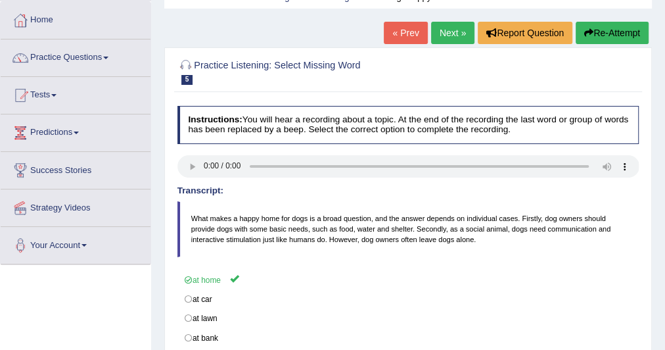
scroll to position [52, 0]
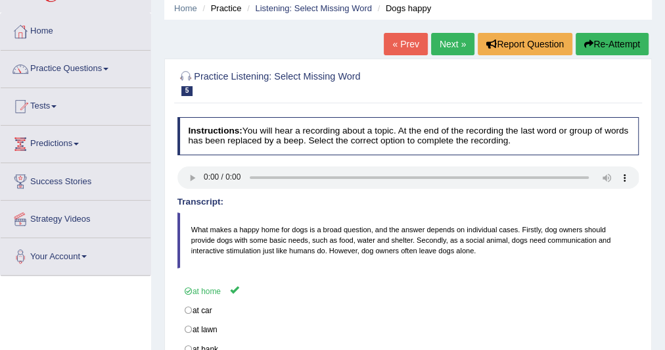
click at [442, 48] on link "Next »" at bounding box center [452, 44] width 43 height 22
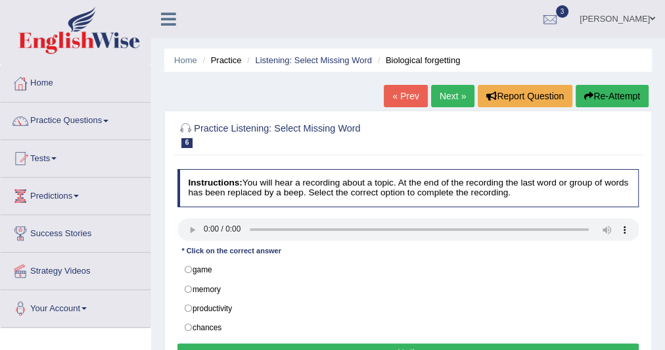
scroll to position [49, 0]
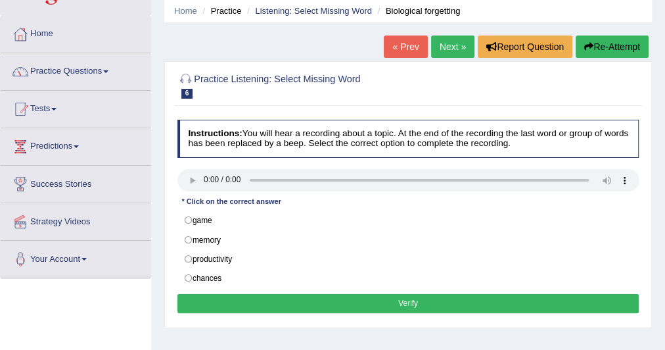
click at [186, 235] on label "memory" at bounding box center [409, 239] width 462 height 20
radio input "true"
click at [258, 294] on button "Verify" at bounding box center [409, 303] width 462 height 19
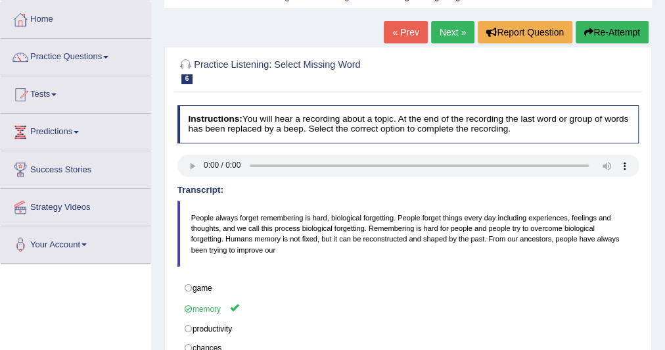
scroll to position [59, 0]
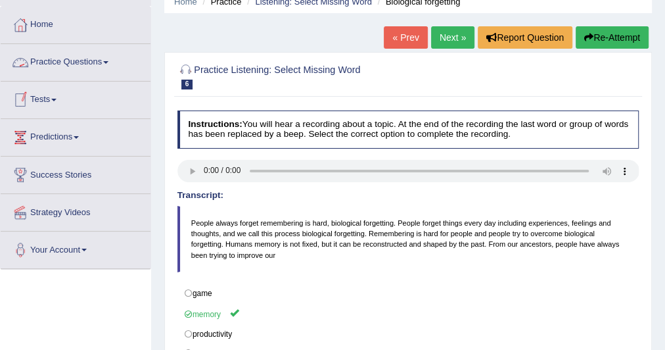
click at [110, 58] on link "Practice Questions" at bounding box center [76, 60] width 150 height 33
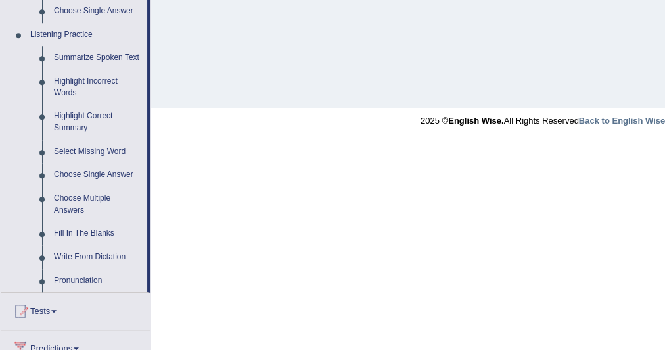
scroll to position [556, 0]
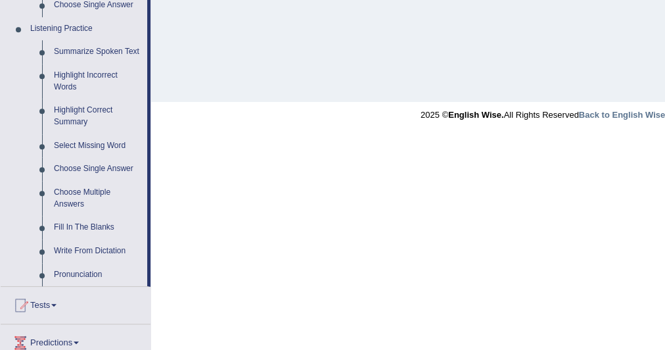
click at [77, 167] on link "Choose Single Answer" at bounding box center [97, 169] width 99 height 24
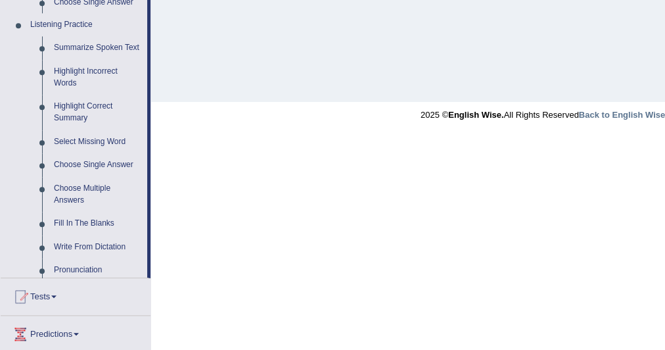
scroll to position [340, 0]
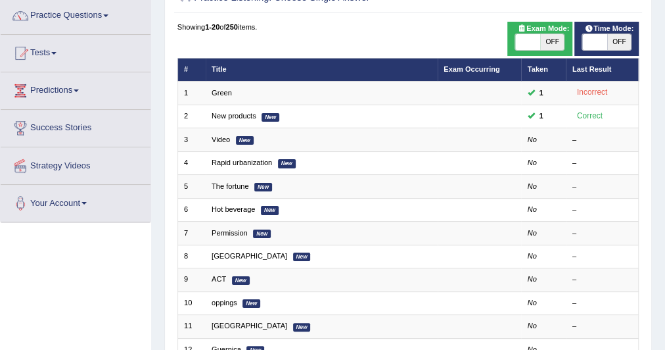
click at [221, 136] on link "Video" at bounding box center [221, 139] width 18 height 8
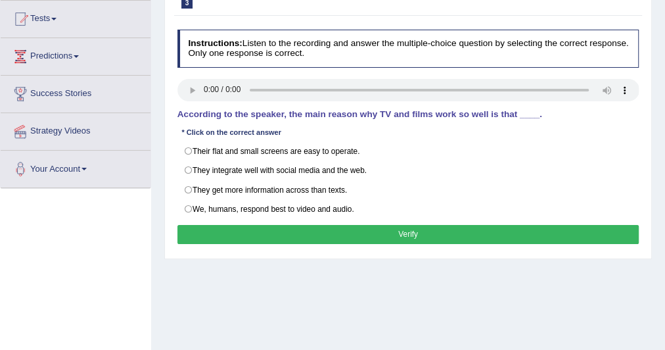
scroll to position [139, 0]
click at [189, 166] on label "They integrate well with social media and the web." at bounding box center [409, 170] width 462 height 20
radio input "true"
click at [245, 225] on button "Verify" at bounding box center [409, 234] width 462 height 19
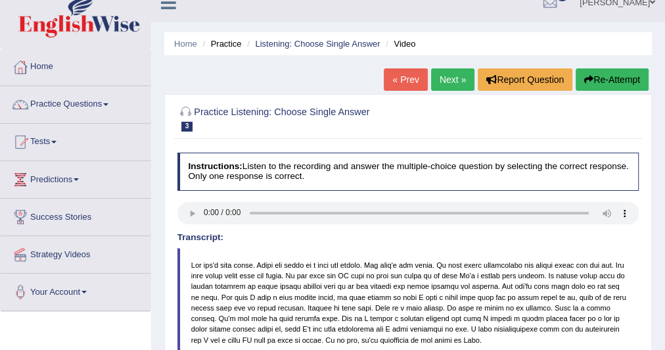
scroll to position [16, 0]
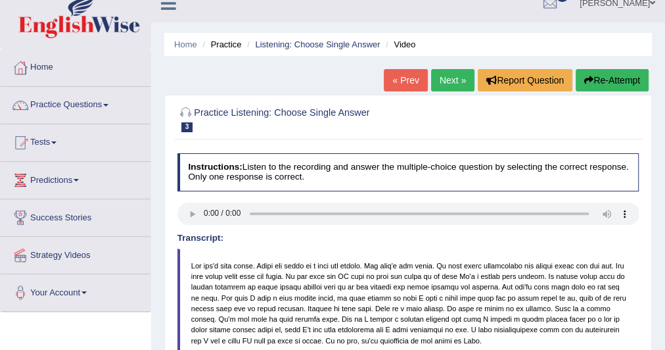
click at [446, 66] on div "Home Practice Listening: Choose Single Answer Video « Prev Next » Report Questi…" at bounding box center [408, 312] width 514 height 657
click at [447, 77] on link "Next »" at bounding box center [452, 80] width 43 height 22
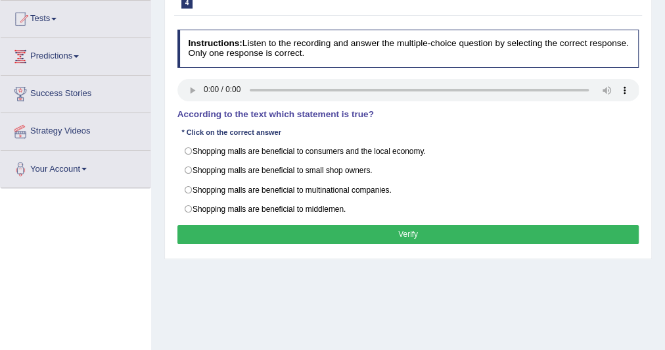
click at [192, 149] on label "Shopping malls are beneficial to consumers and the local economy." at bounding box center [409, 151] width 462 height 20
radio input "true"
click at [268, 229] on button "Verify" at bounding box center [409, 234] width 462 height 19
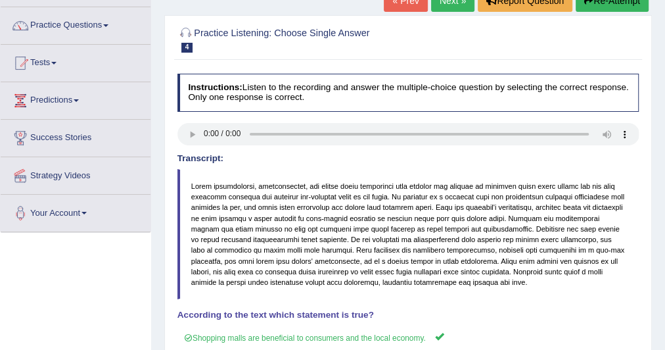
scroll to position [89, 0]
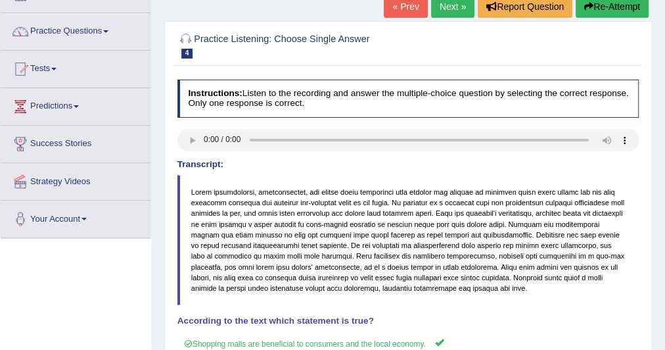
click at [440, 11] on link "Next »" at bounding box center [452, 6] width 43 height 22
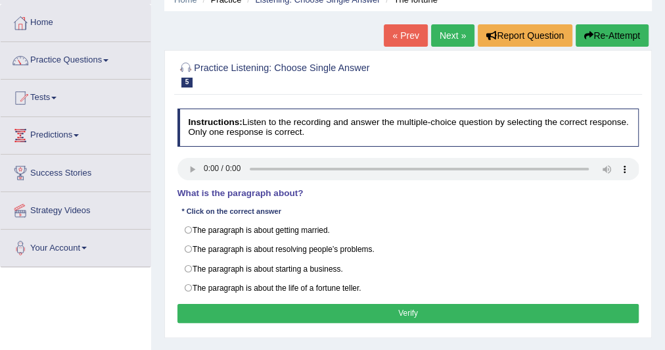
click at [187, 281] on label "The paragraph is about the life of a fortune teller." at bounding box center [409, 288] width 462 height 20
radio input "true"
click at [281, 304] on button "Verify" at bounding box center [409, 313] width 462 height 19
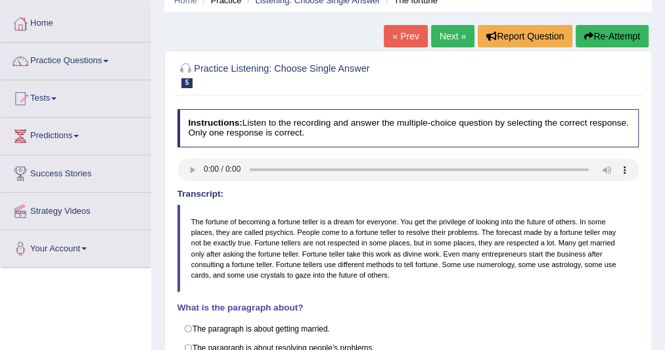
scroll to position [59, 0]
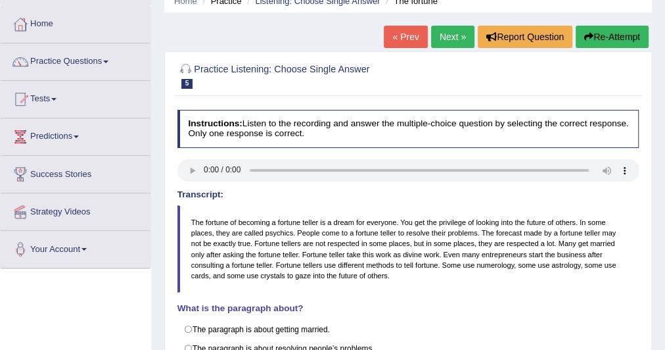
click at [452, 31] on link "Next »" at bounding box center [452, 37] width 43 height 22
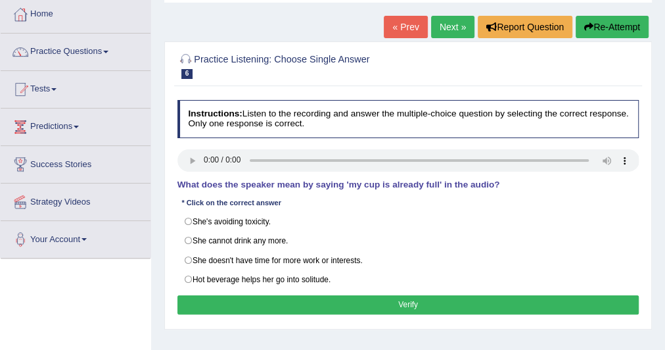
click at [188, 273] on label "Hot beverage helps her go into solitude." at bounding box center [409, 280] width 462 height 20
radio input "true"
click at [264, 295] on button "Verify" at bounding box center [409, 304] width 462 height 19
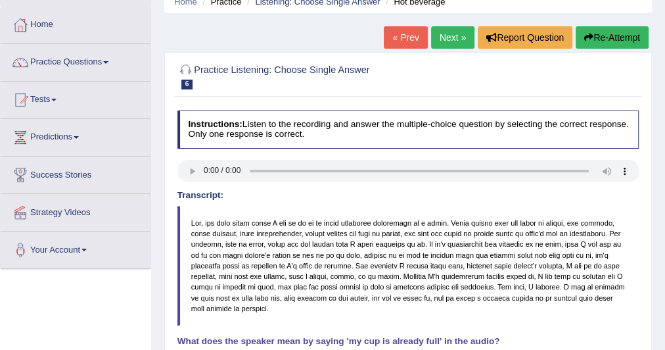
scroll to position [55, 0]
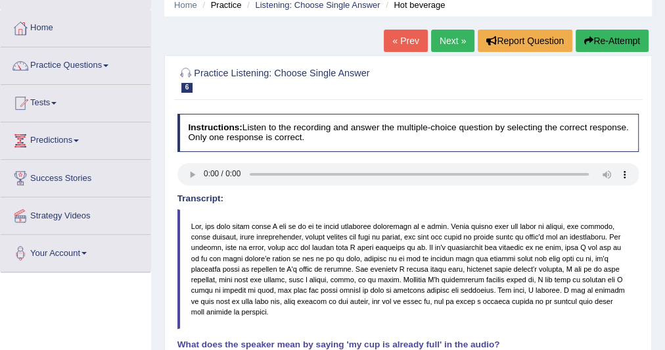
click at [439, 32] on link "Next »" at bounding box center [452, 41] width 43 height 22
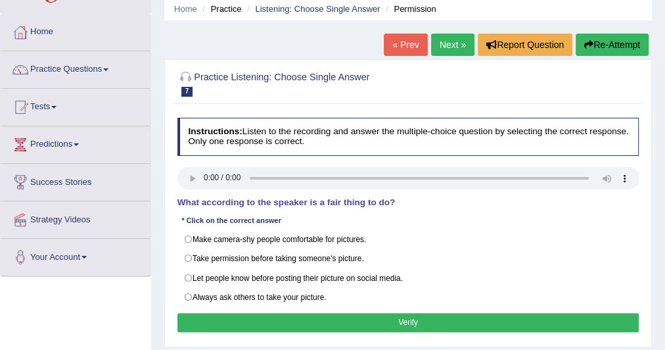
click at [189, 271] on label "Let people know before posting their picture on social media." at bounding box center [409, 278] width 462 height 20
radio input "true"
click at [308, 313] on button "Verify" at bounding box center [409, 322] width 462 height 19
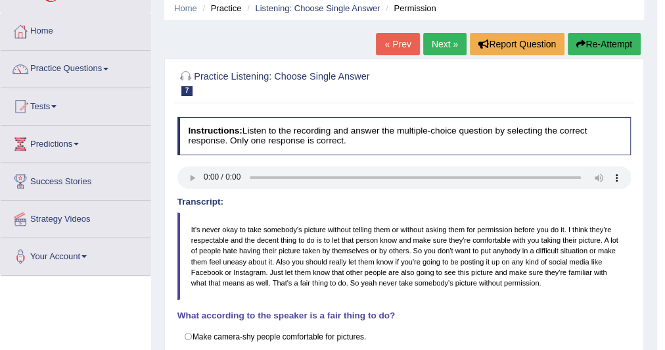
scroll to position [53, 0]
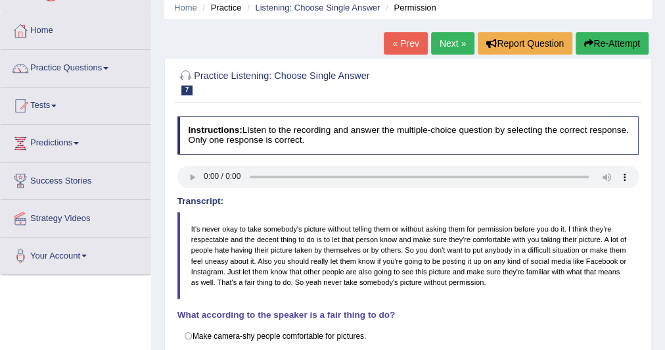
click at [458, 36] on link "Next »" at bounding box center [452, 43] width 43 height 22
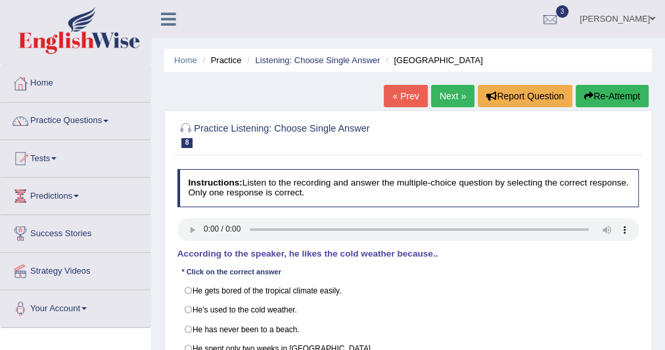
scroll to position [60, 0]
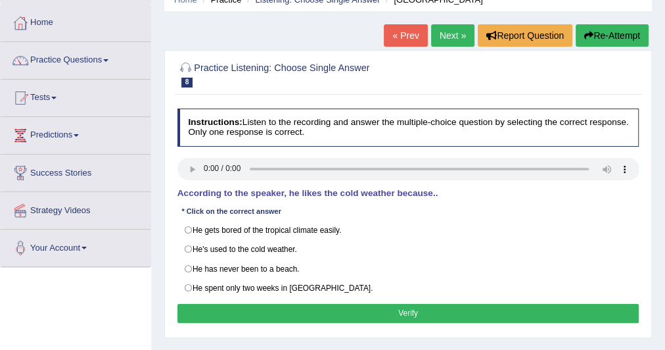
click at [187, 245] on label "He's used to the cold weather." at bounding box center [409, 249] width 462 height 20
radio input "true"
click at [269, 312] on button "Verify" at bounding box center [409, 313] width 462 height 19
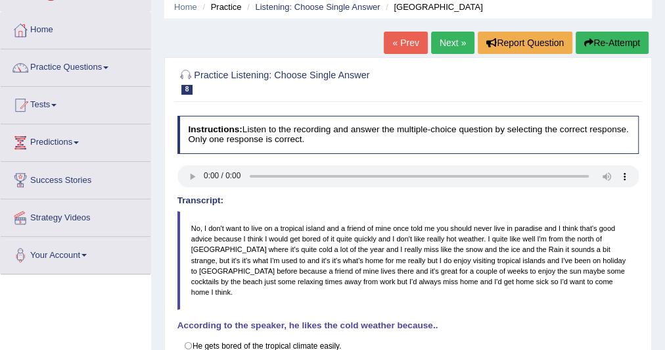
scroll to position [43, 0]
